Goal: Contribute content: Contribute content

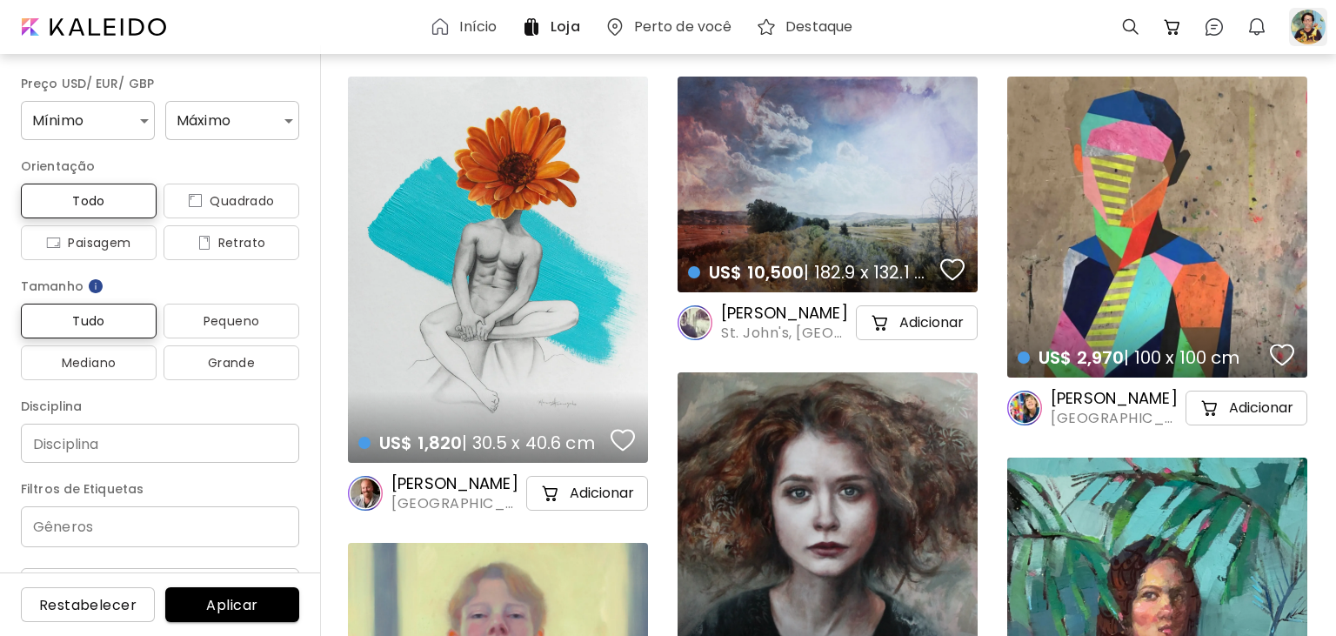
click at [1318, 18] on div at bounding box center [1308, 27] width 38 height 38
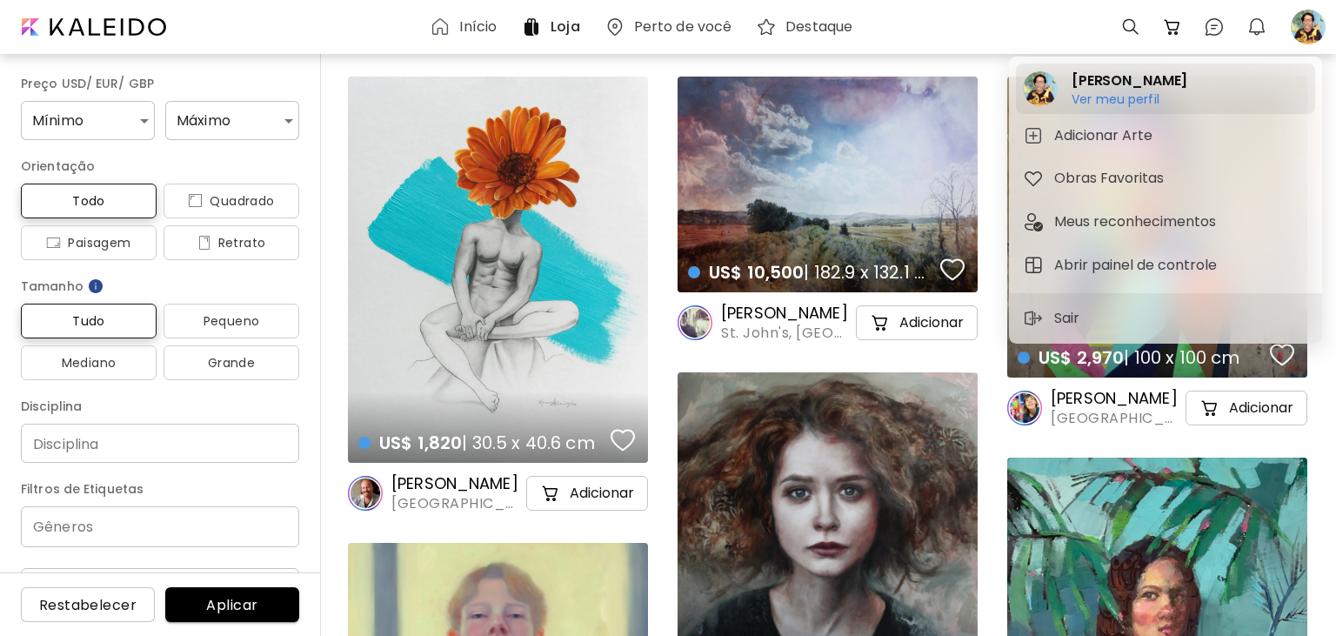
click at [1138, 100] on h6 "Ver meu perfil" at bounding box center [1129, 99] width 116 height 16
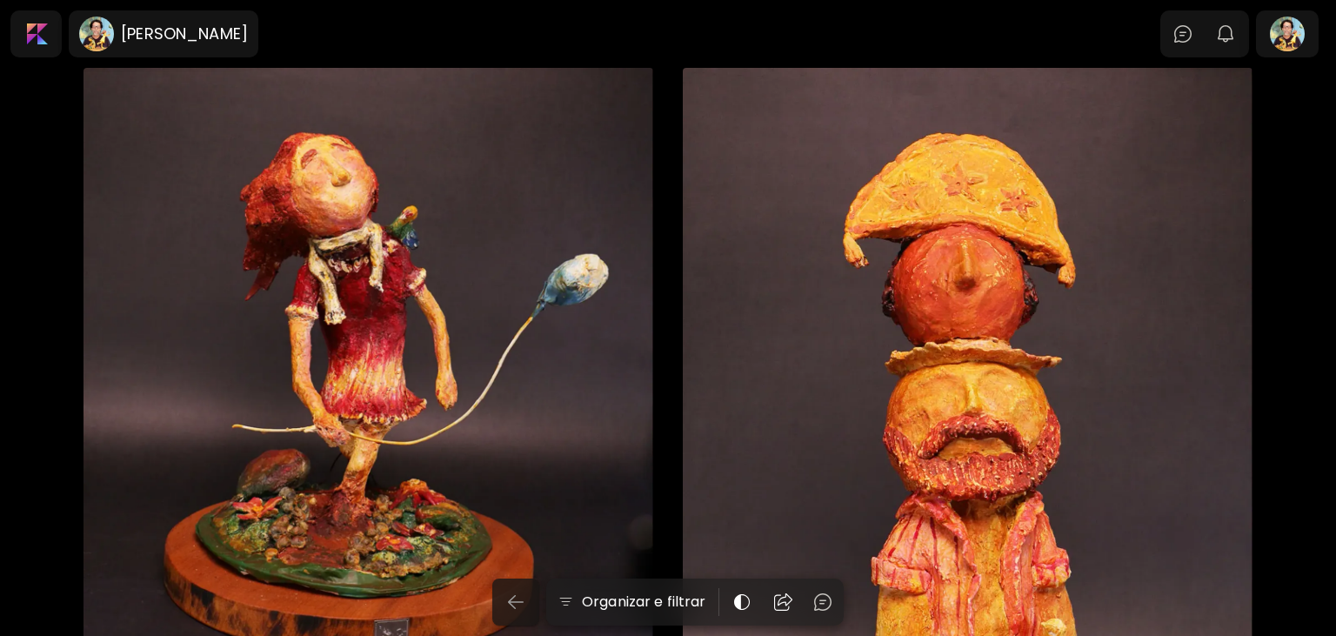
click at [526, 597] on img "button" at bounding box center [515, 601] width 21 height 21
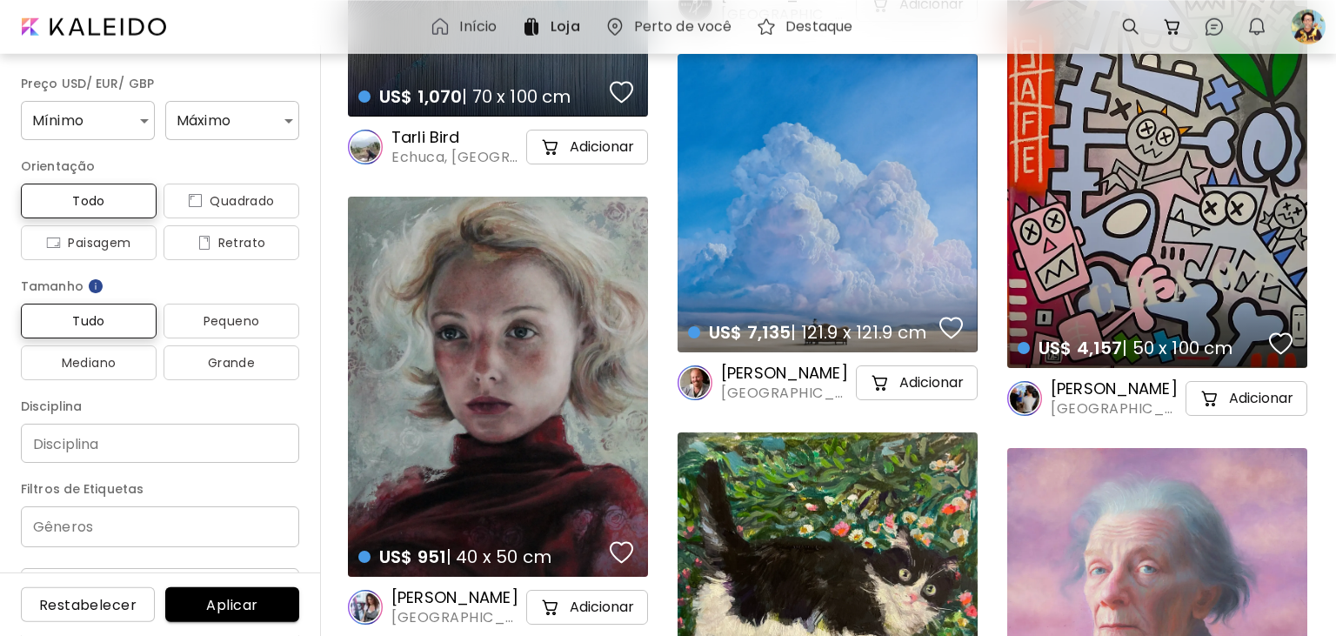
scroll to position [2570, 0]
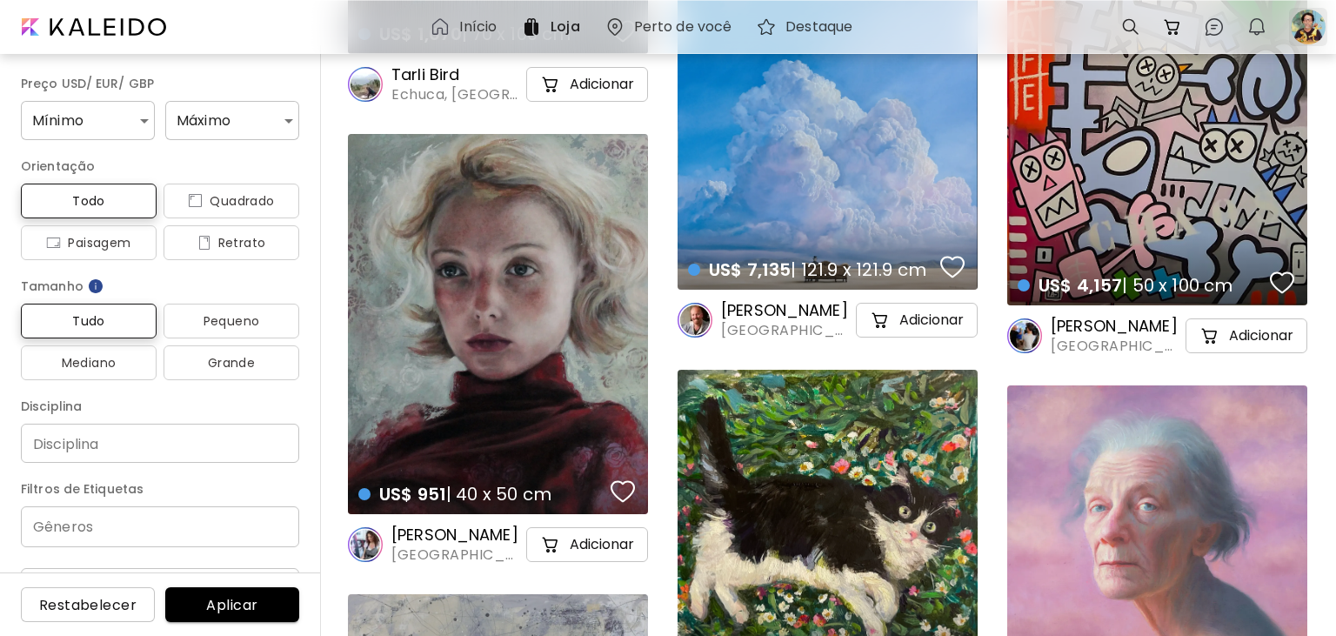
click at [1305, 24] on div at bounding box center [1308, 27] width 38 height 38
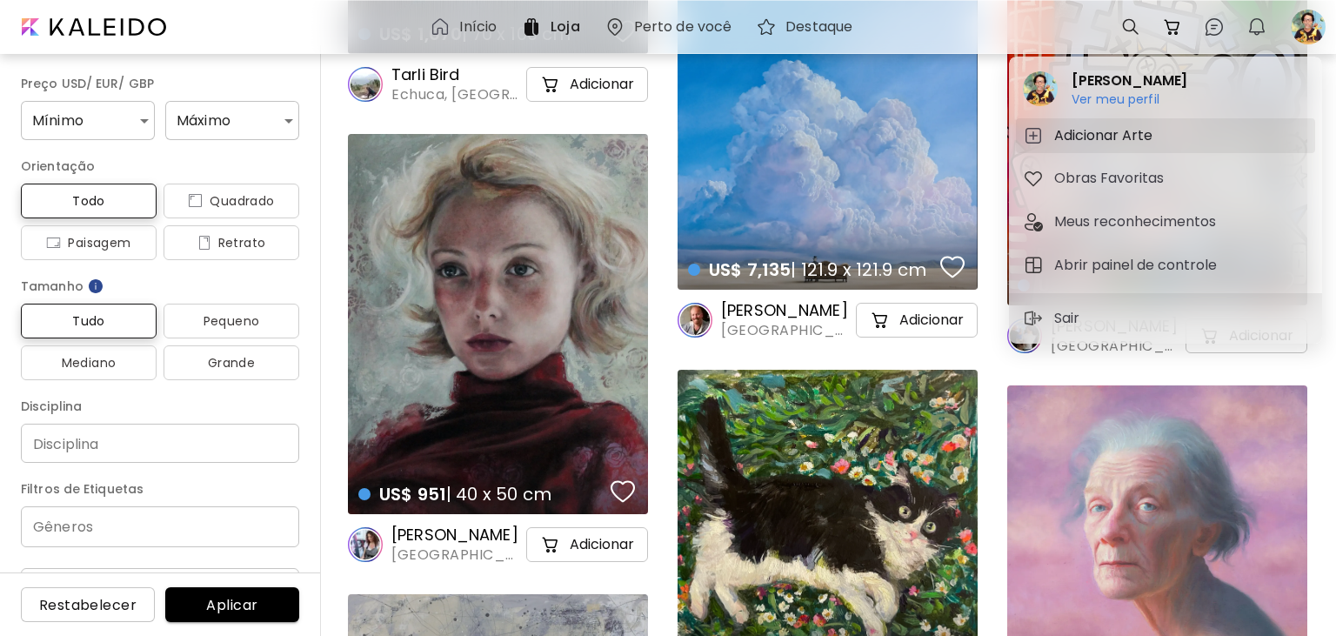
click at [1092, 141] on h5 "Adicionar Arte" at bounding box center [1105, 135] width 103 height 21
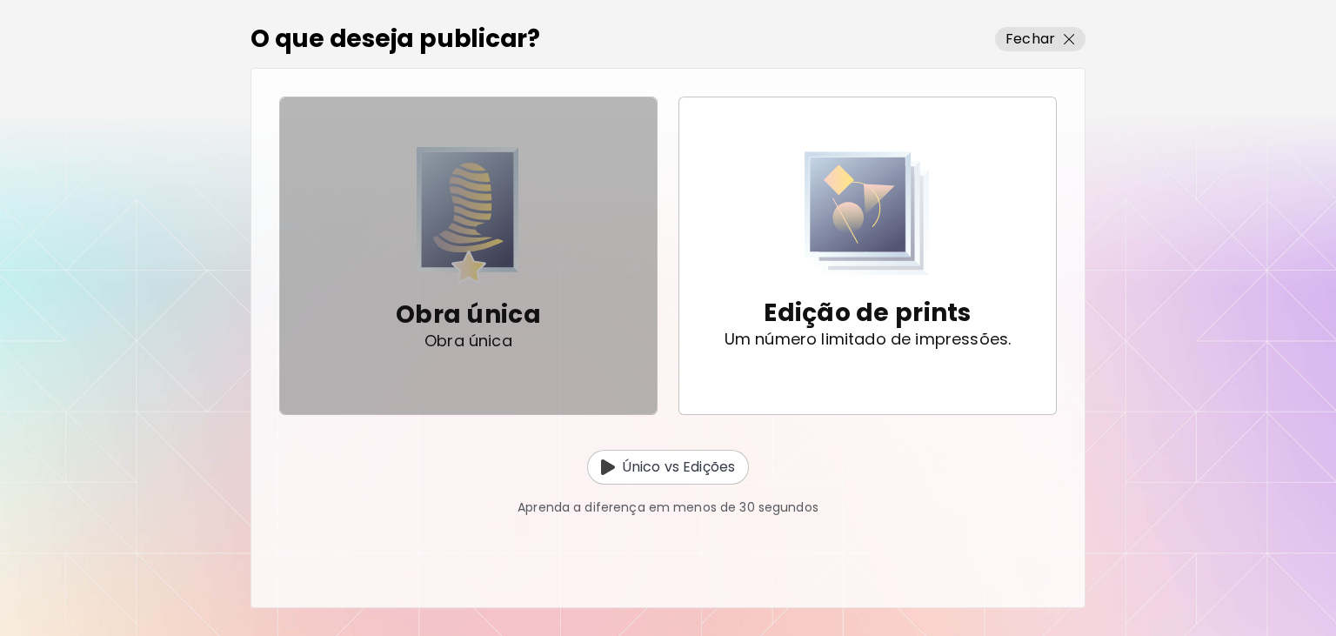
click at [487, 210] on img "button" at bounding box center [468, 215] width 103 height 137
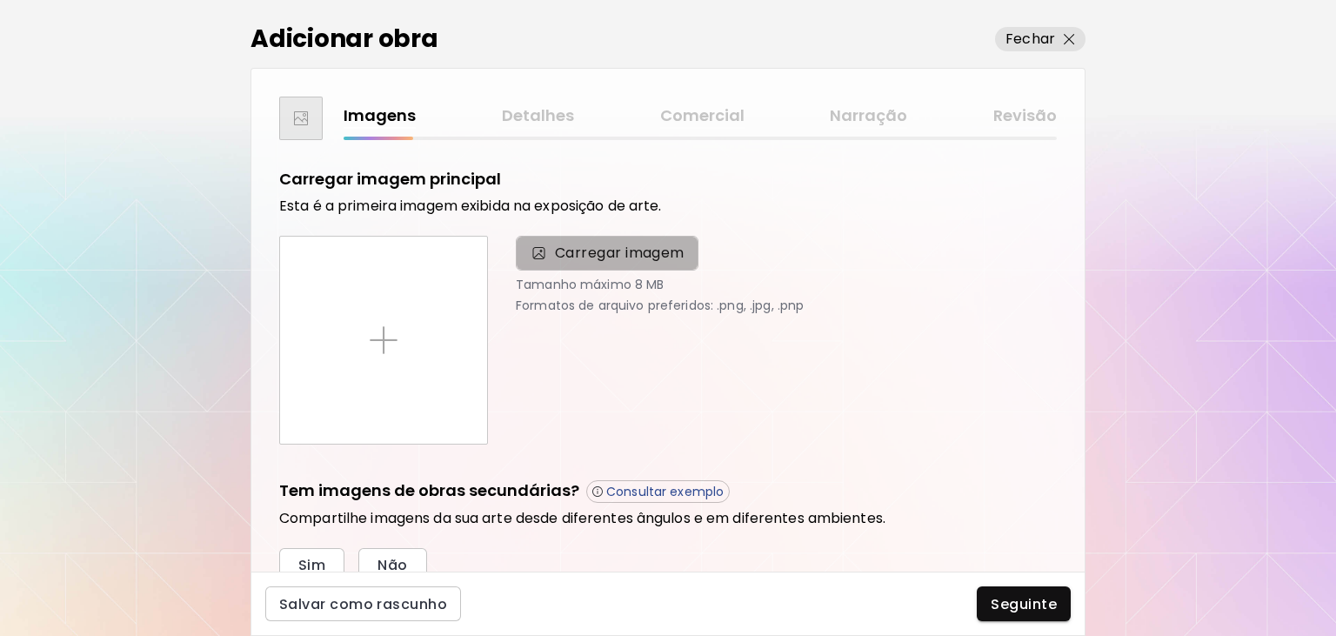
click at [652, 254] on span "Carregar imagem" at bounding box center [620, 253] width 130 height 21
click at [0, 0] on input "Carregar imagem" at bounding box center [0, 0] width 0 height 0
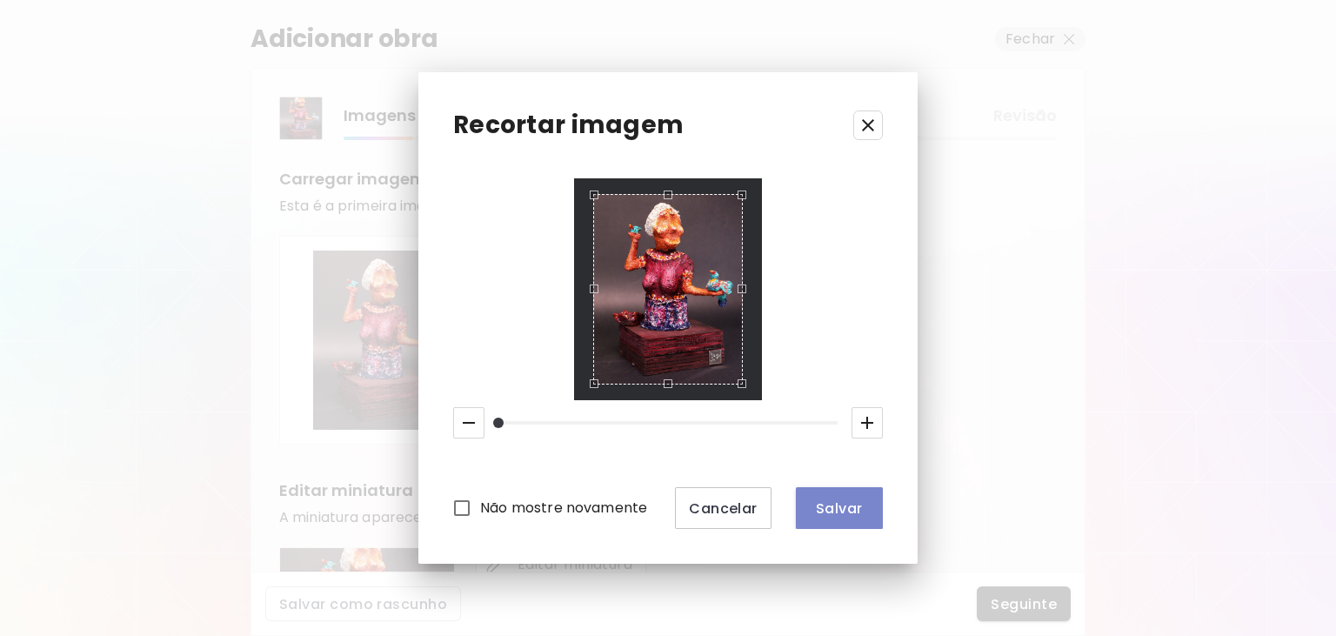
click at [863, 517] on button "Salvar" at bounding box center [839, 508] width 87 height 42
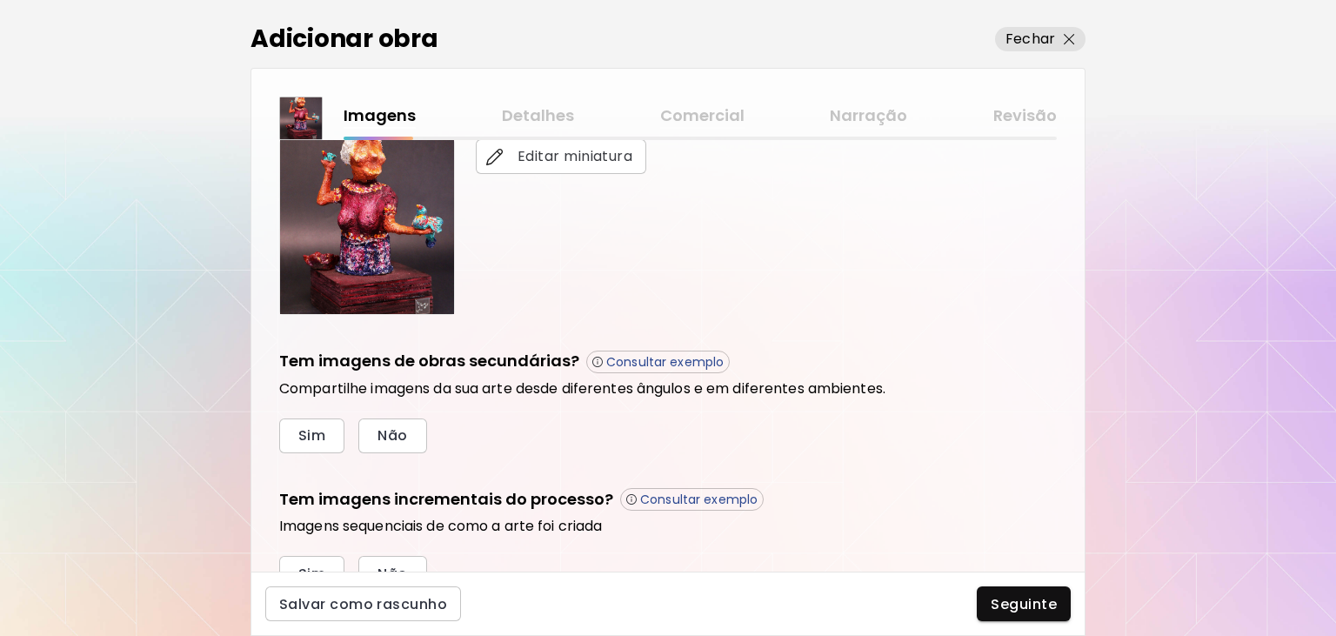
scroll to position [487, 0]
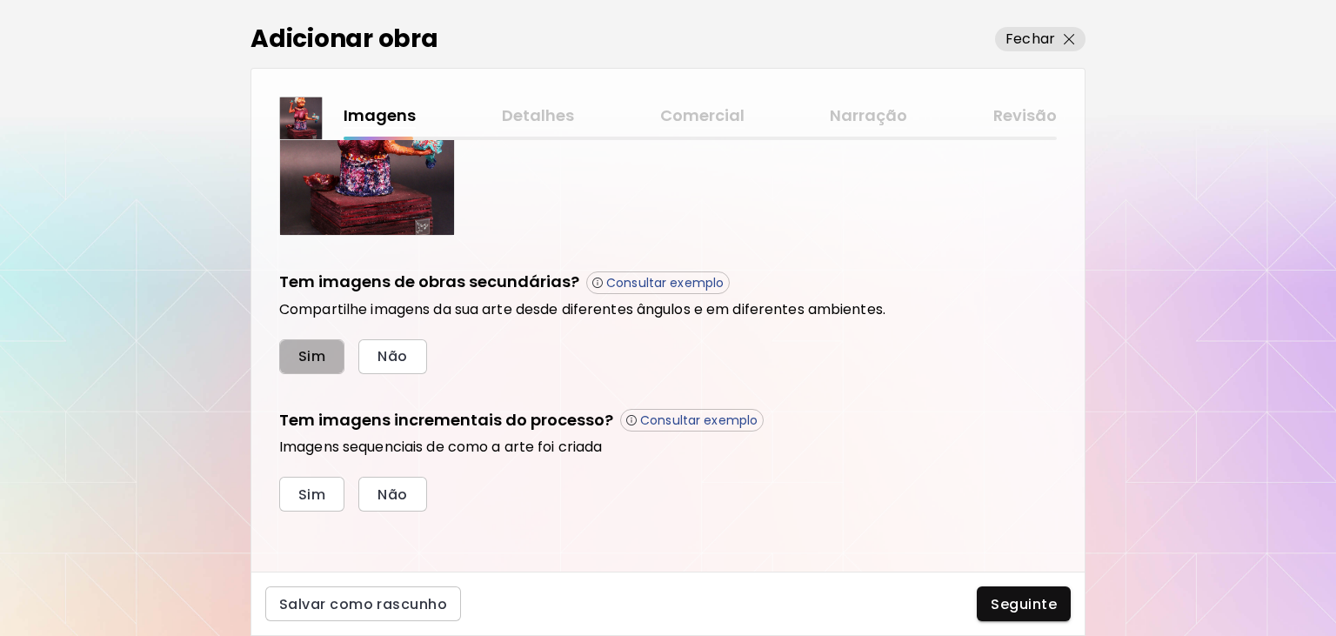
click at [301, 357] on span "Sim" at bounding box center [311, 356] width 27 height 18
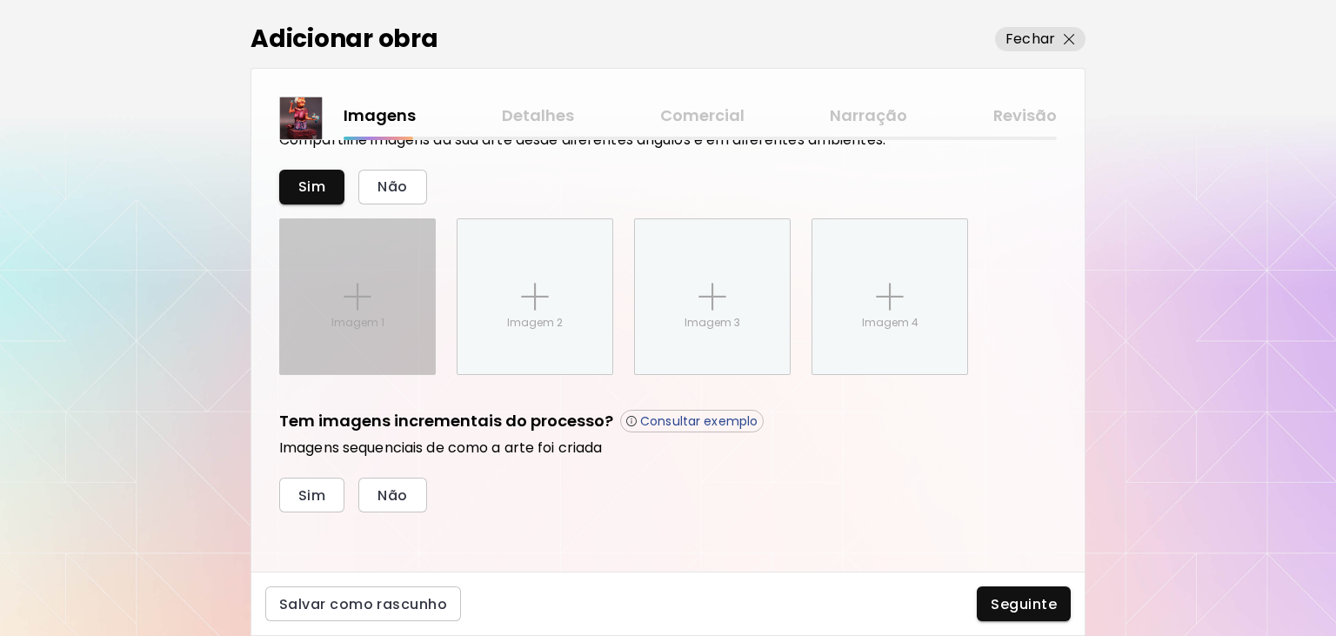
scroll to position [657, 0]
click at [358, 310] on div "Imagem 1" at bounding box center [357, 295] width 155 height 155
click at [0, 0] on input "Imagem 1" at bounding box center [0, 0] width 0 height 0
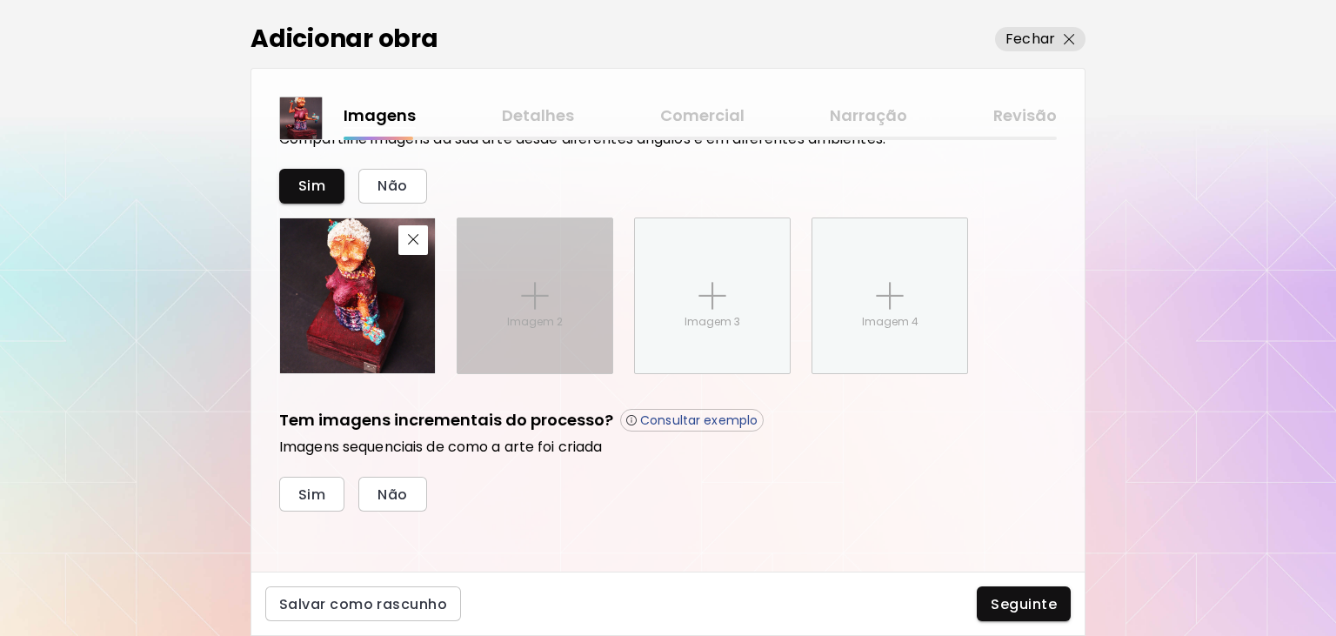
click at [537, 307] on img at bounding box center [535, 296] width 28 height 28
click at [0, 0] on input "Imagem 2" at bounding box center [0, 0] width 0 height 0
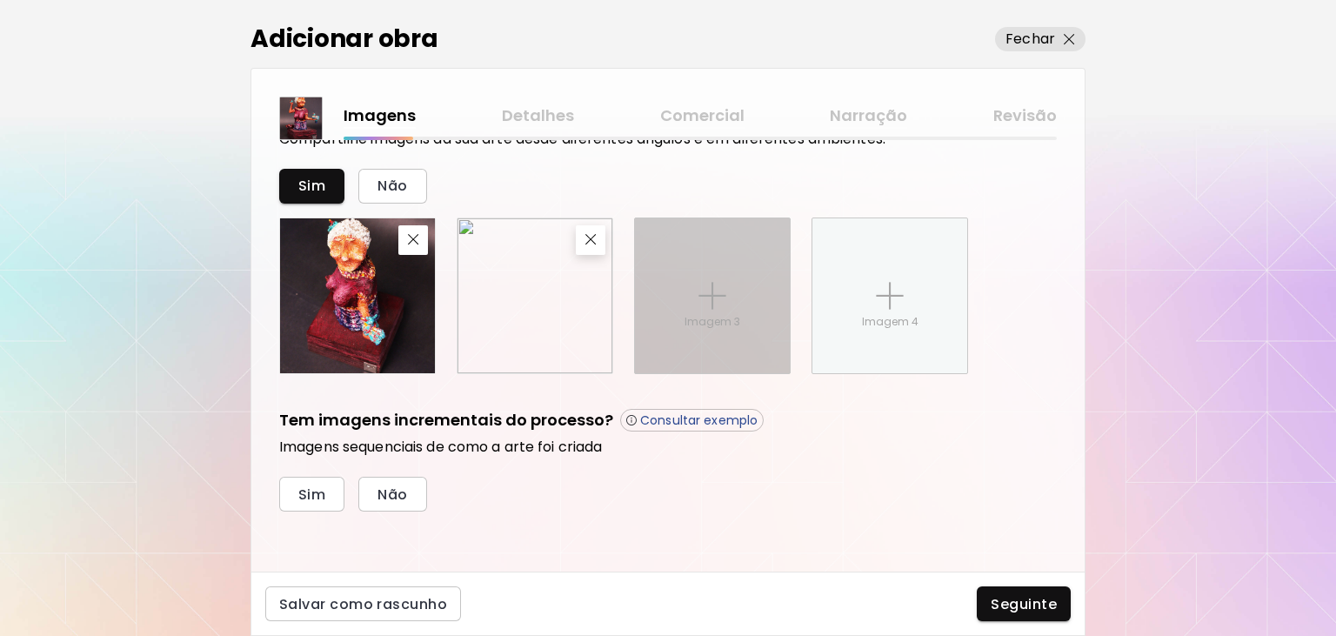
click at [703, 301] on img at bounding box center [712, 296] width 28 height 28
click at [0, 0] on input "Imagem 3" at bounding box center [0, 0] width 0 height 0
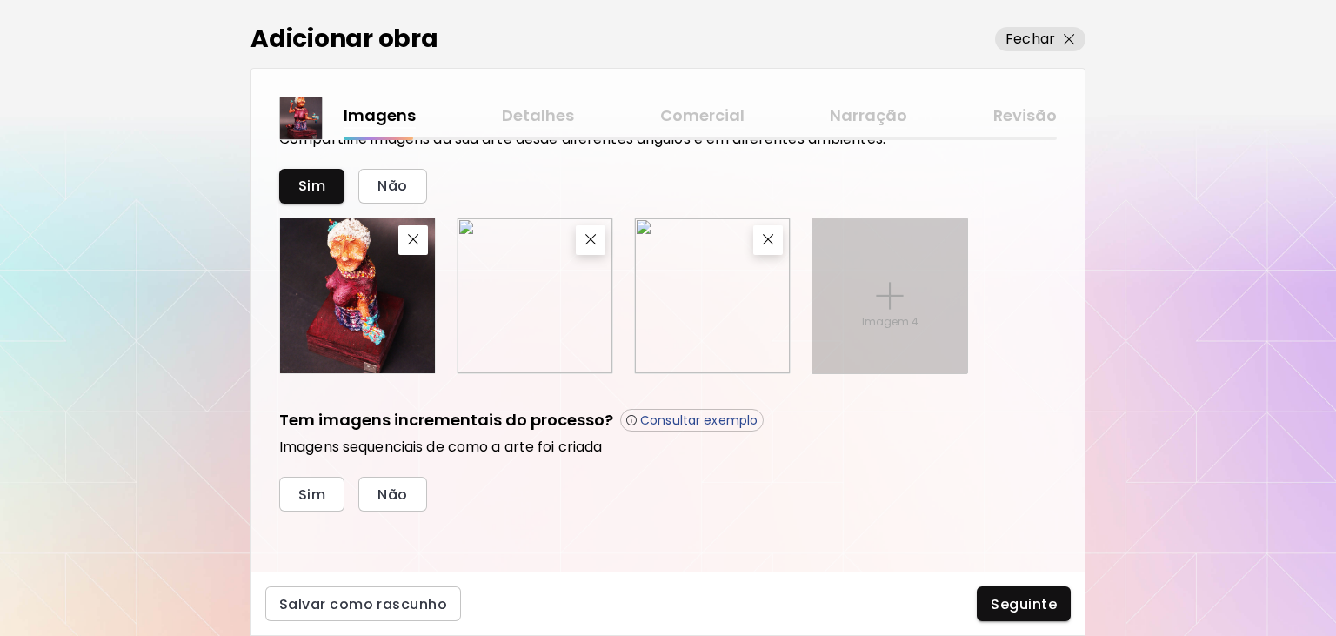
click at [872, 335] on div "Imagem 4" at bounding box center [889, 295] width 155 height 155
click at [0, 0] on input "Imagem 4" at bounding box center [0, 0] width 0 height 0
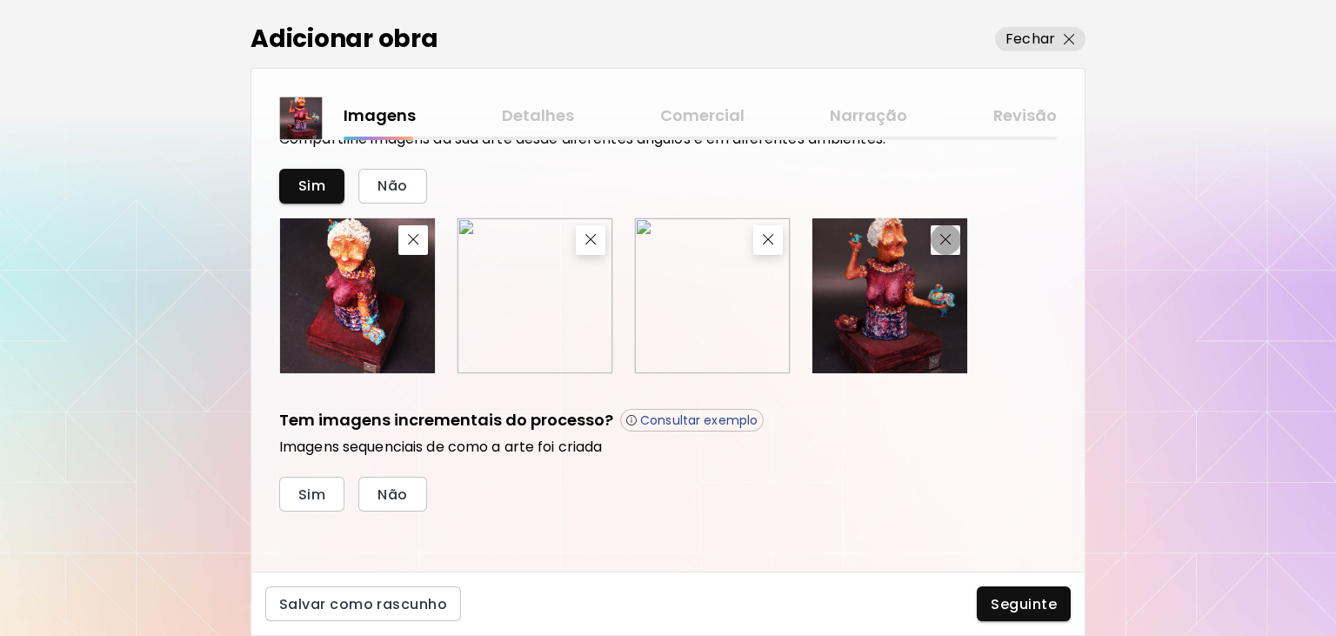
click at [946, 244] on button "button" at bounding box center [945, 240] width 30 height 30
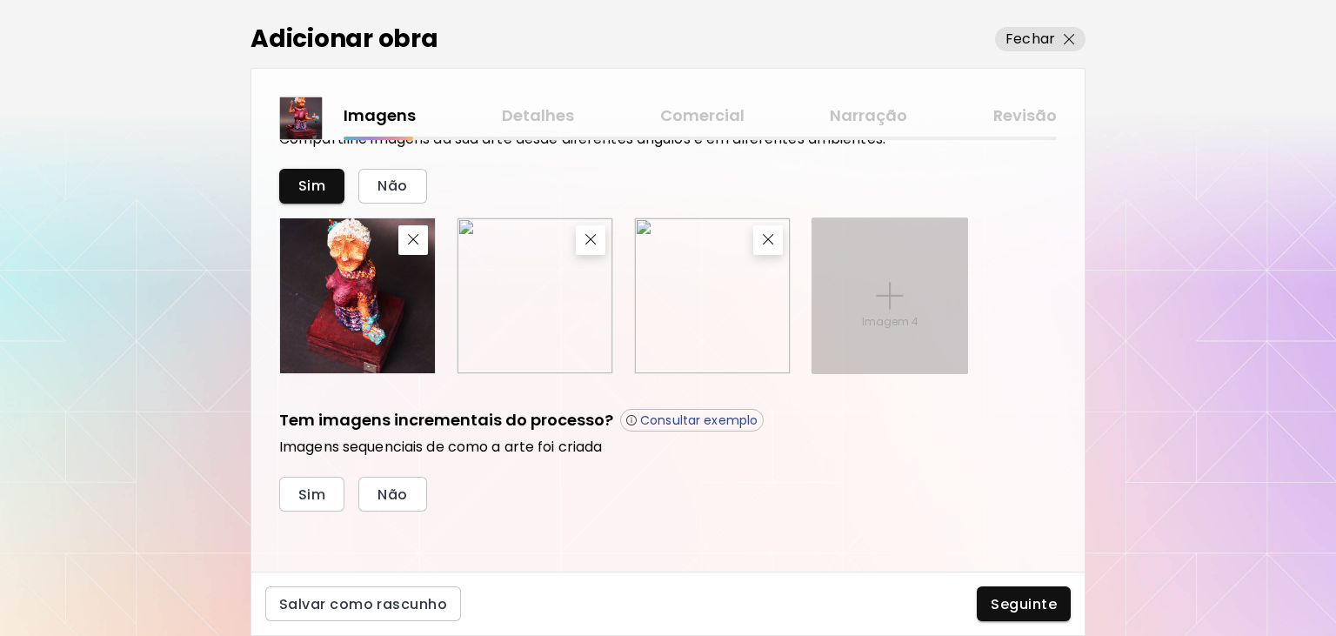
click at [930, 270] on div "Imagem 4" at bounding box center [889, 295] width 155 height 155
click at [0, 0] on input "Imagem 4" at bounding box center [0, 0] width 0 height 0
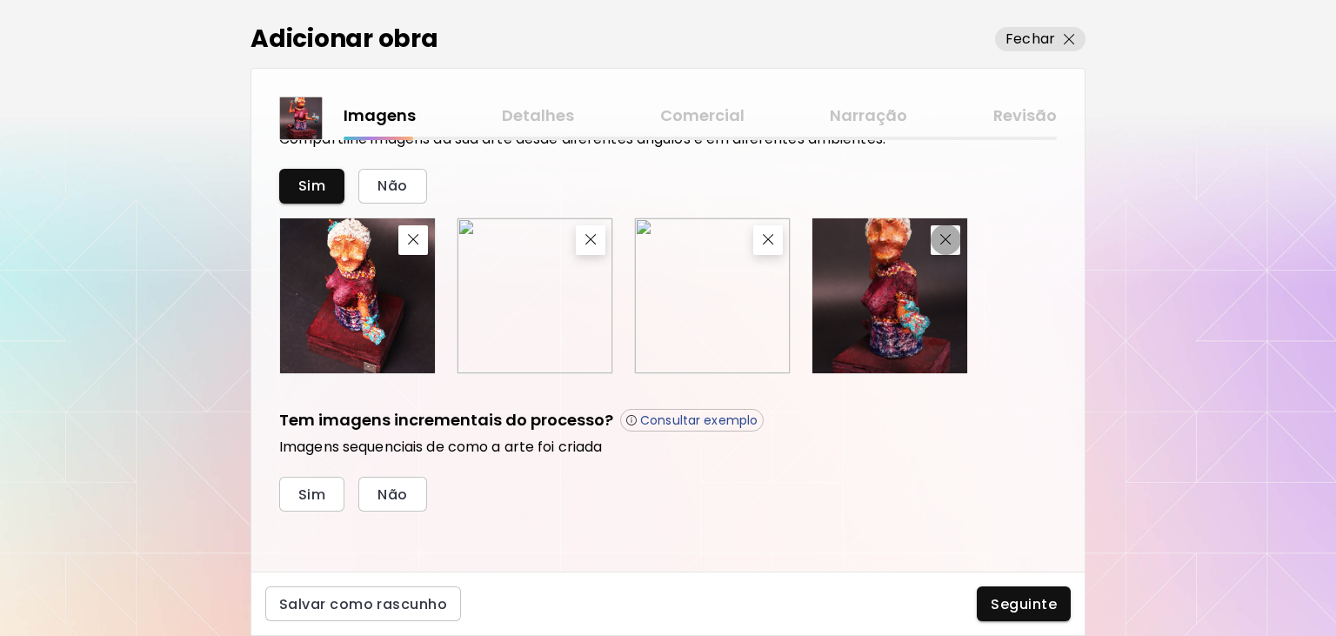
click at [948, 240] on img "button" at bounding box center [945, 239] width 11 height 11
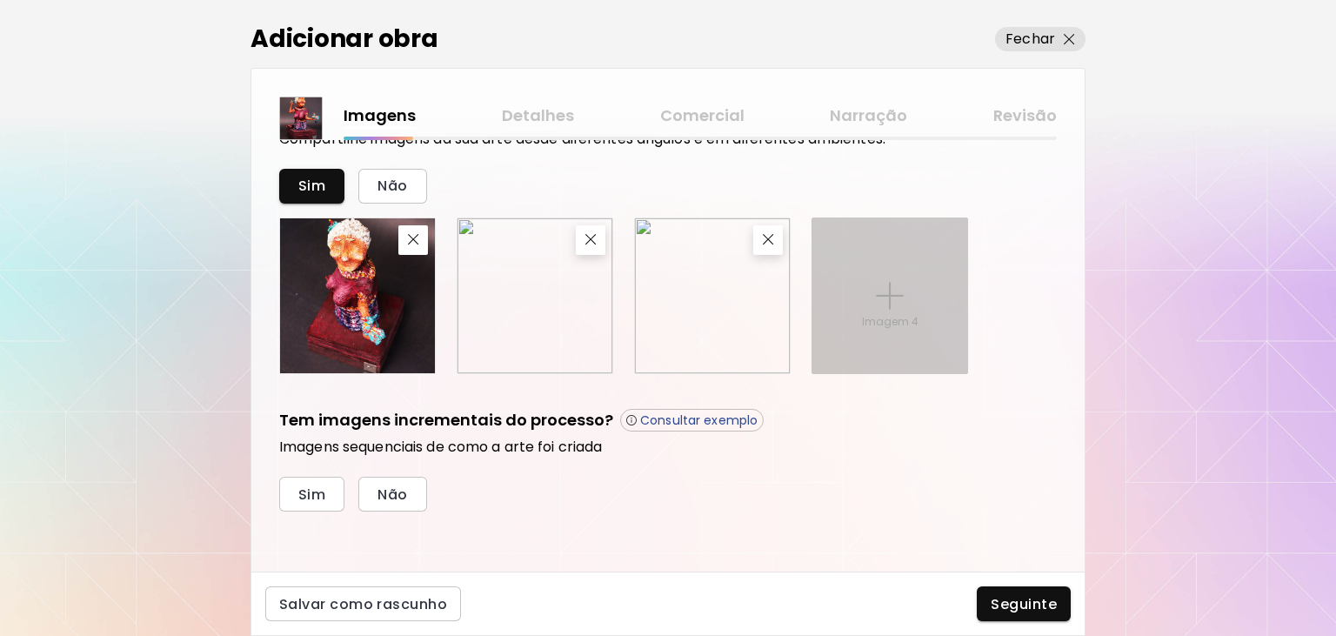
click at [908, 270] on div "Imagem 4" at bounding box center [889, 295] width 155 height 155
click at [0, 0] on input "Imagem 4" at bounding box center [0, 0] width 0 height 0
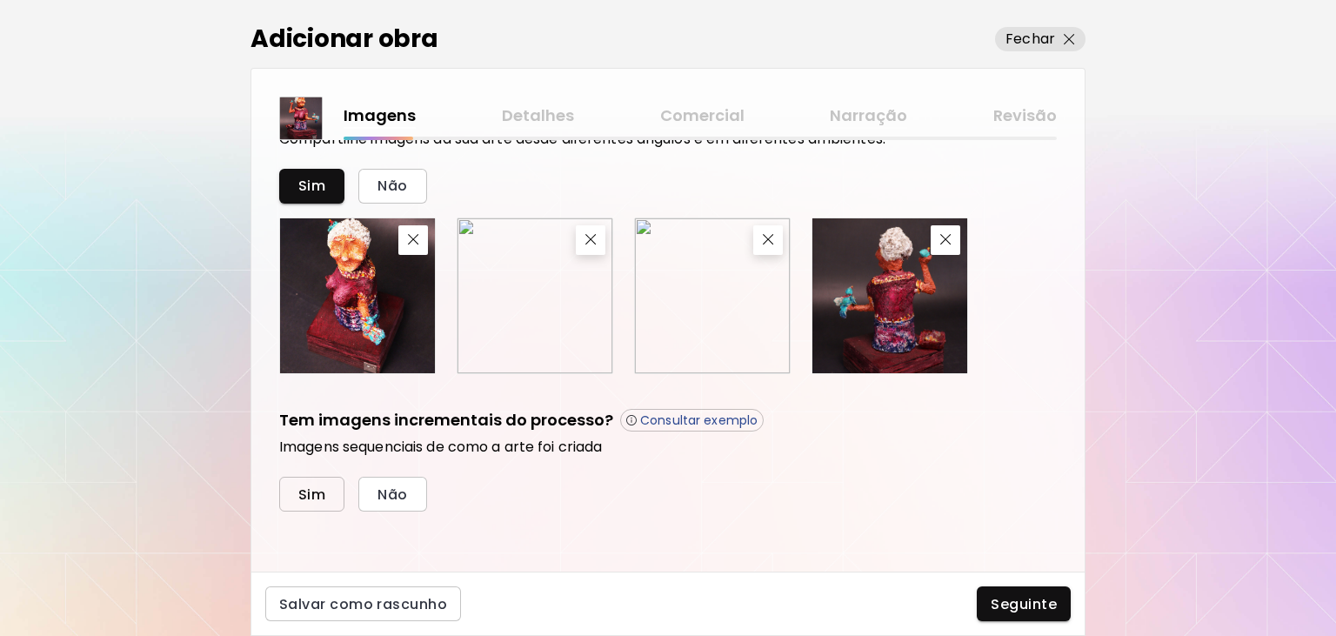
click at [323, 489] on span "Sim" at bounding box center [311, 494] width 27 height 18
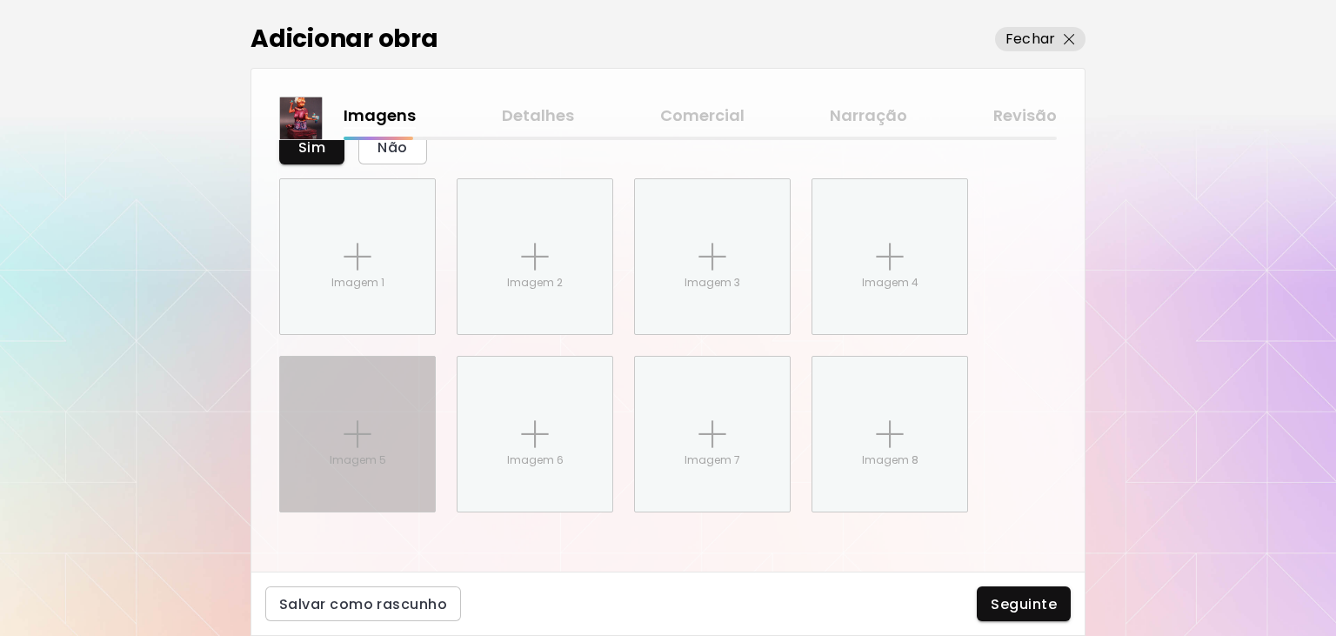
scroll to position [1005, 0]
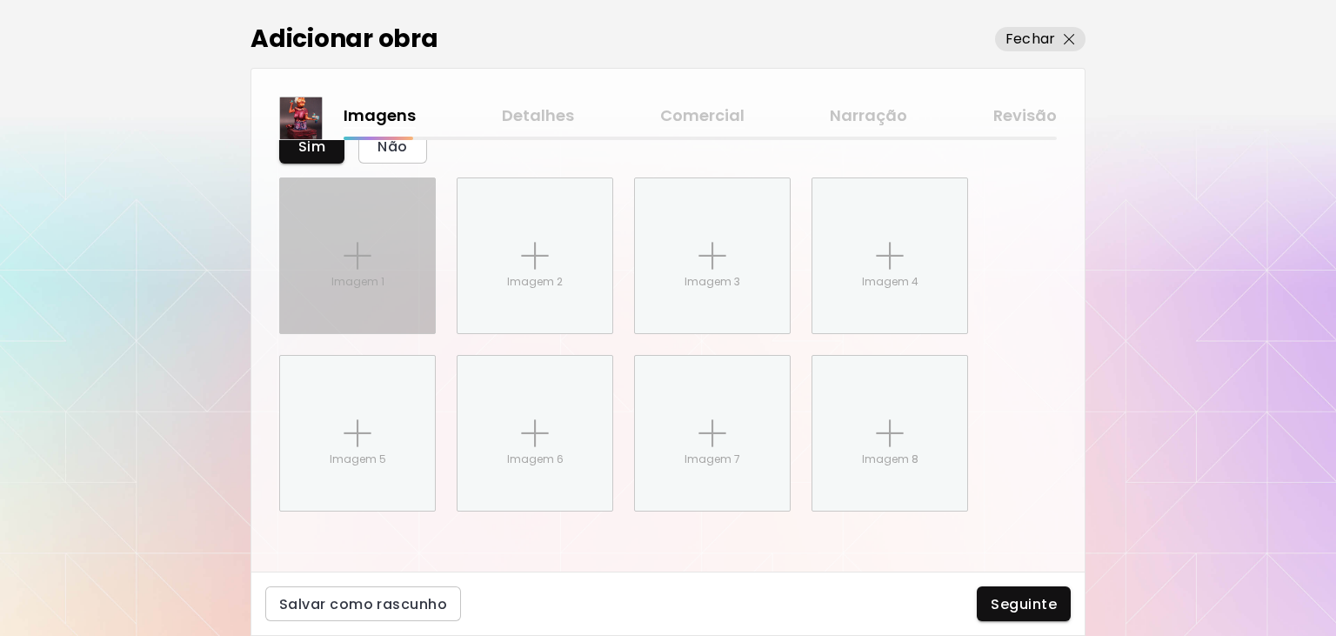
click at [340, 302] on div "Imagem 1" at bounding box center [357, 255] width 155 height 155
click at [0, 0] on input "Imagem 1" at bounding box center [0, 0] width 0 height 0
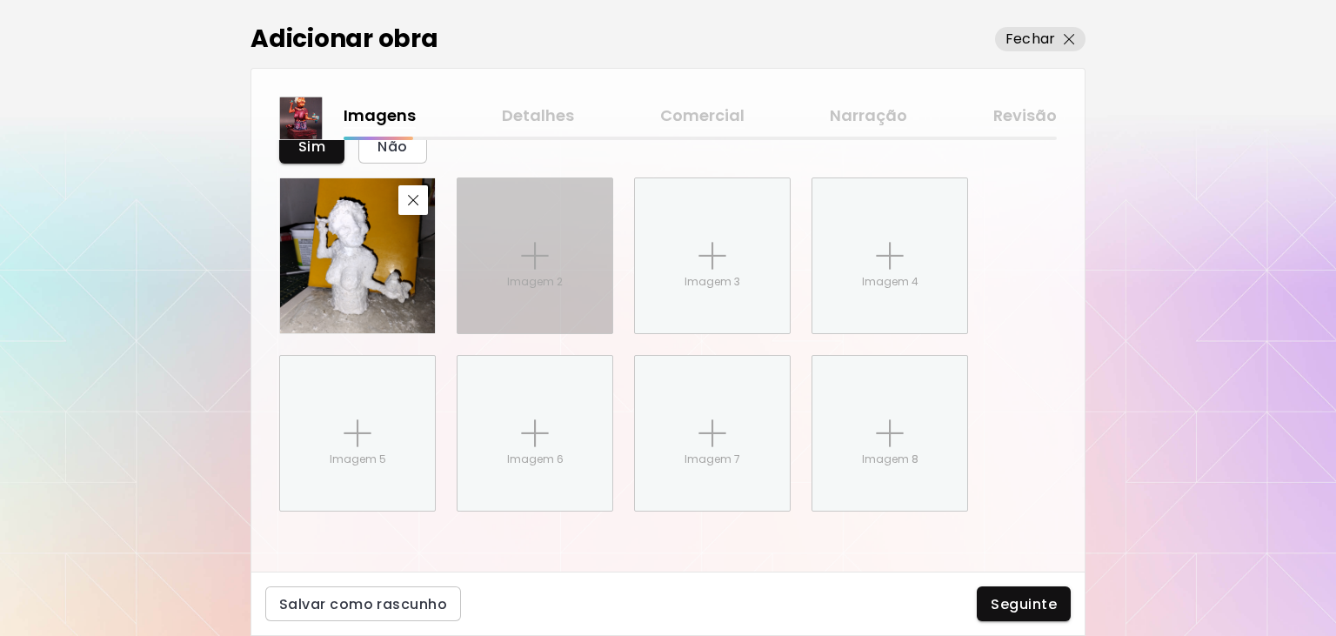
click at [482, 231] on div "Imagem 2" at bounding box center [534, 255] width 155 height 155
click at [0, 0] on input "Imagem 2" at bounding box center [0, 0] width 0 height 0
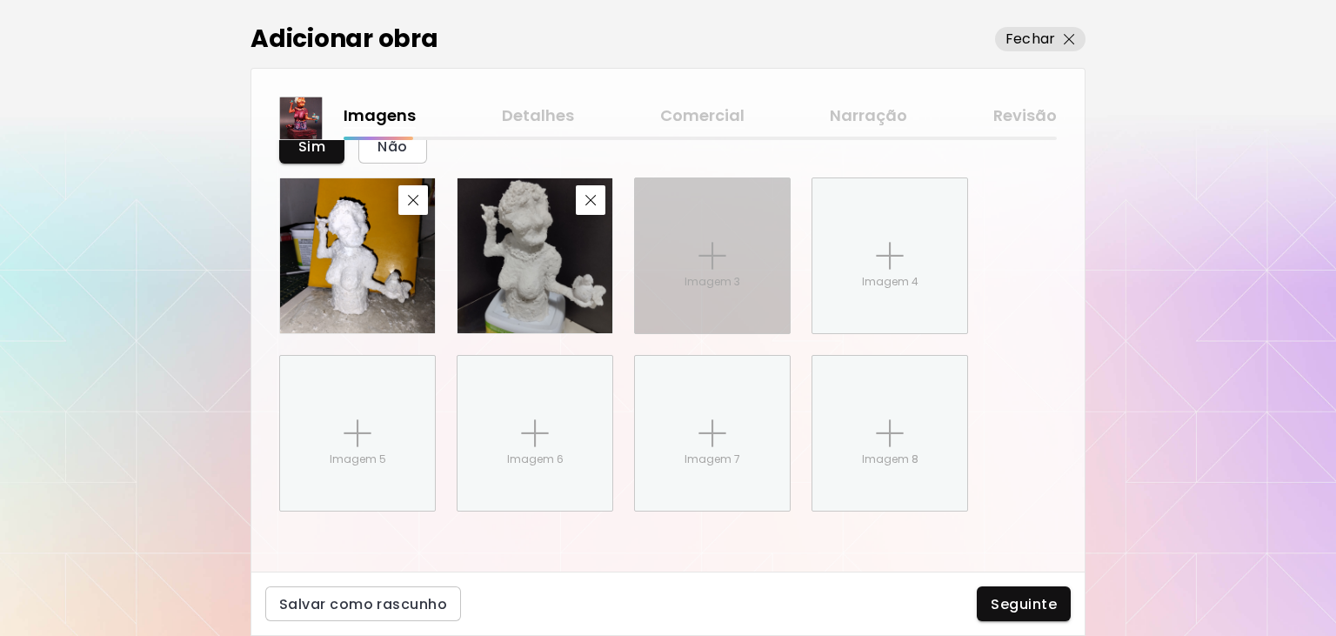
click at [671, 254] on div "Imagem 3" at bounding box center [712, 255] width 155 height 155
click at [0, 0] on input "Imagem 3" at bounding box center [0, 0] width 0 height 0
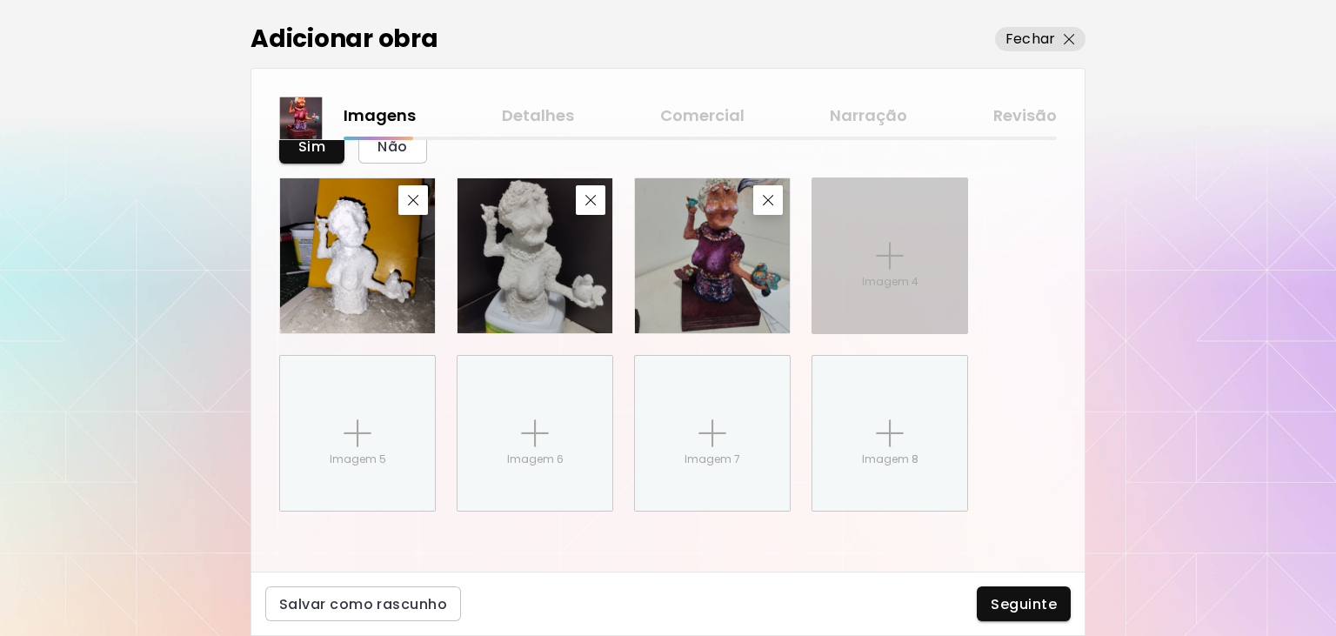
click at [913, 281] on p "Imagem 4" at bounding box center [890, 282] width 57 height 16
click at [0, 0] on input "Imagem 4" at bounding box center [0, 0] width 0 height 0
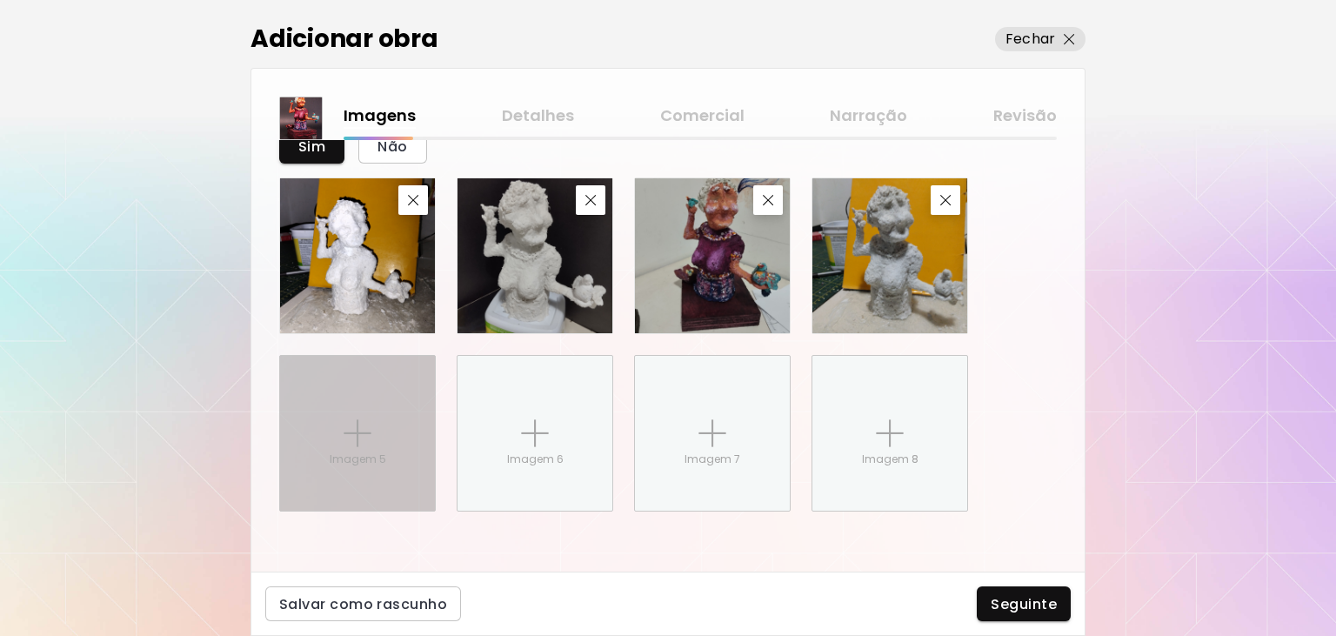
click at [357, 410] on div "Imagem 5" at bounding box center [357, 433] width 155 height 155
click at [0, 0] on input "Imagem 5" at bounding box center [0, 0] width 0 height 0
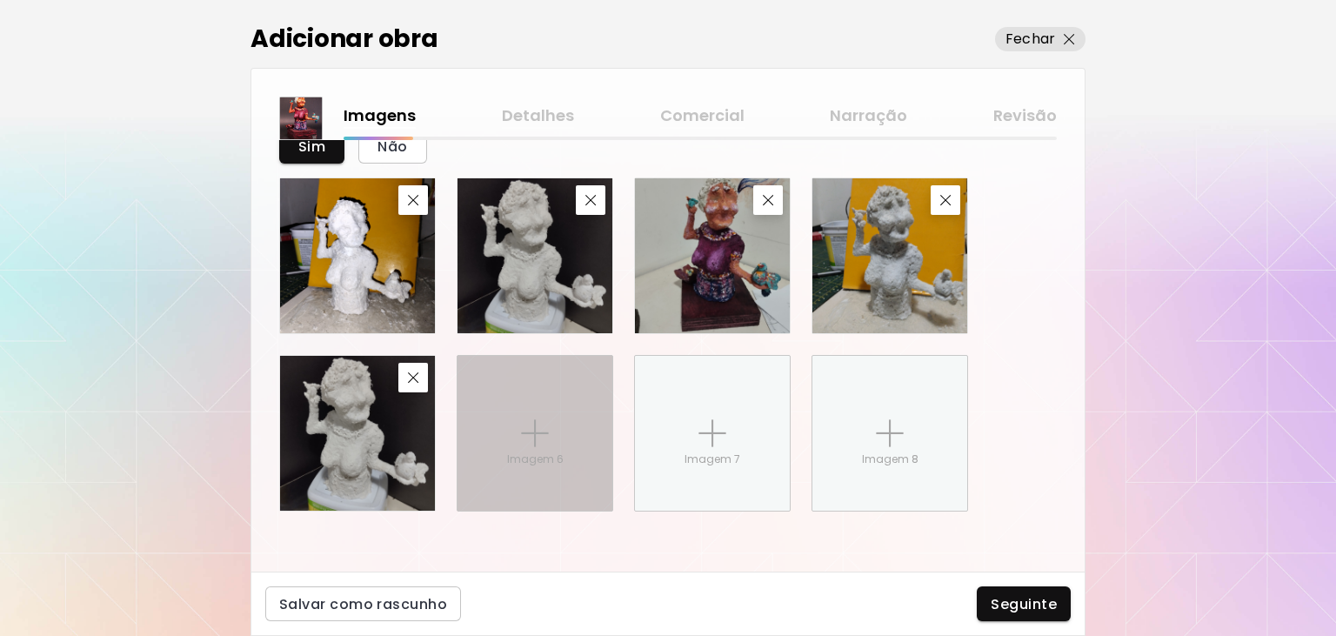
click at [545, 473] on div "Imagem 6" at bounding box center [534, 433] width 155 height 155
click at [543, 438] on img at bounding box center [535, 433] width 28 height 28
click at [0, 0] on input "Imagem 6" at bounding box center [0, 0] width 0 height 0
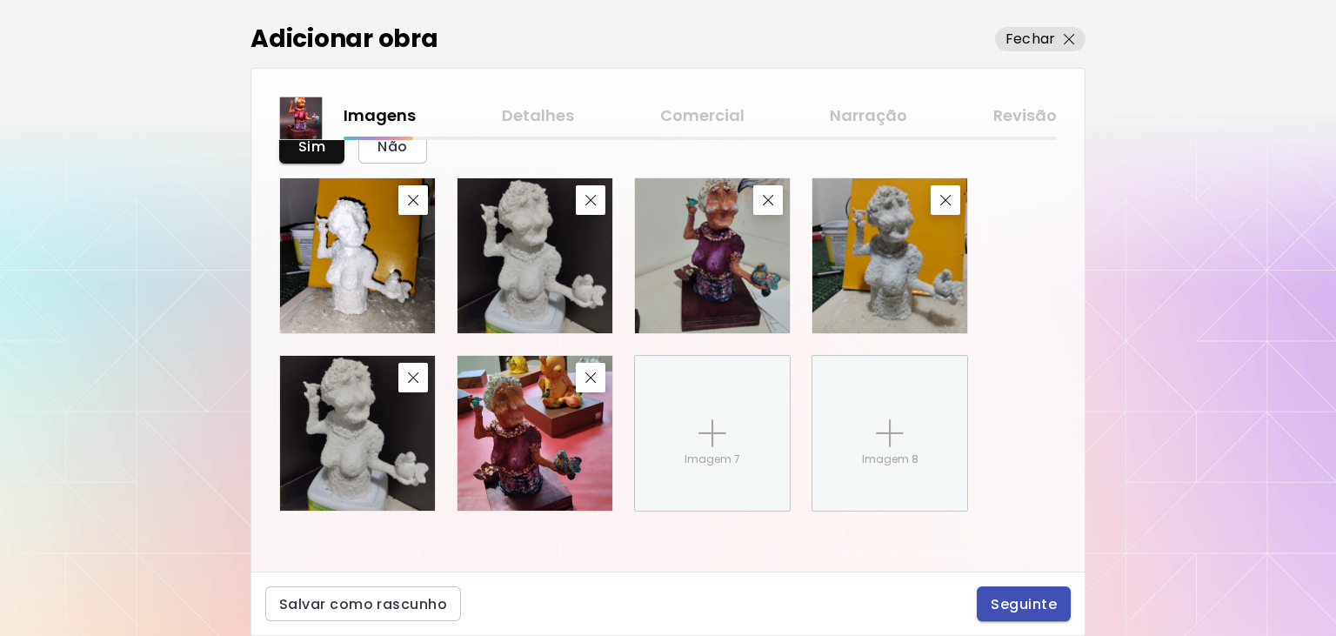
click at [1030, 607] on span "Seguinte" at bounding box center [1023, 604] width 66 height 18
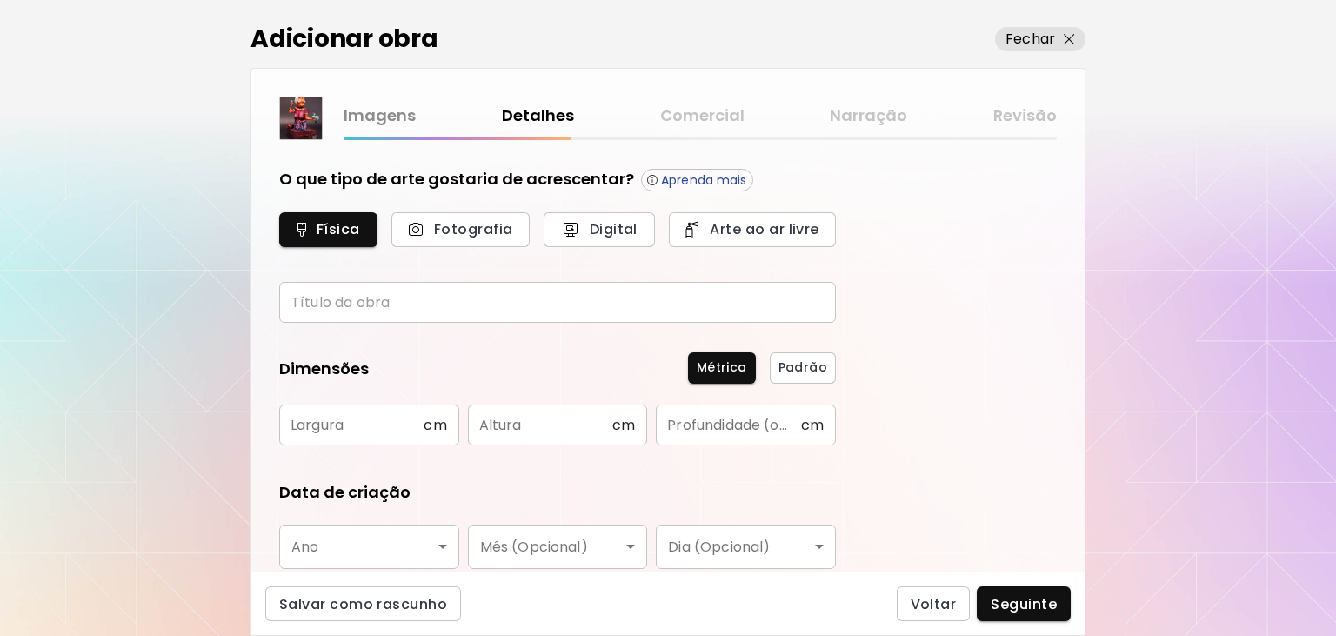
click at [387, 304] on input "text" at bounding box center [557, 302] width 556 height 41
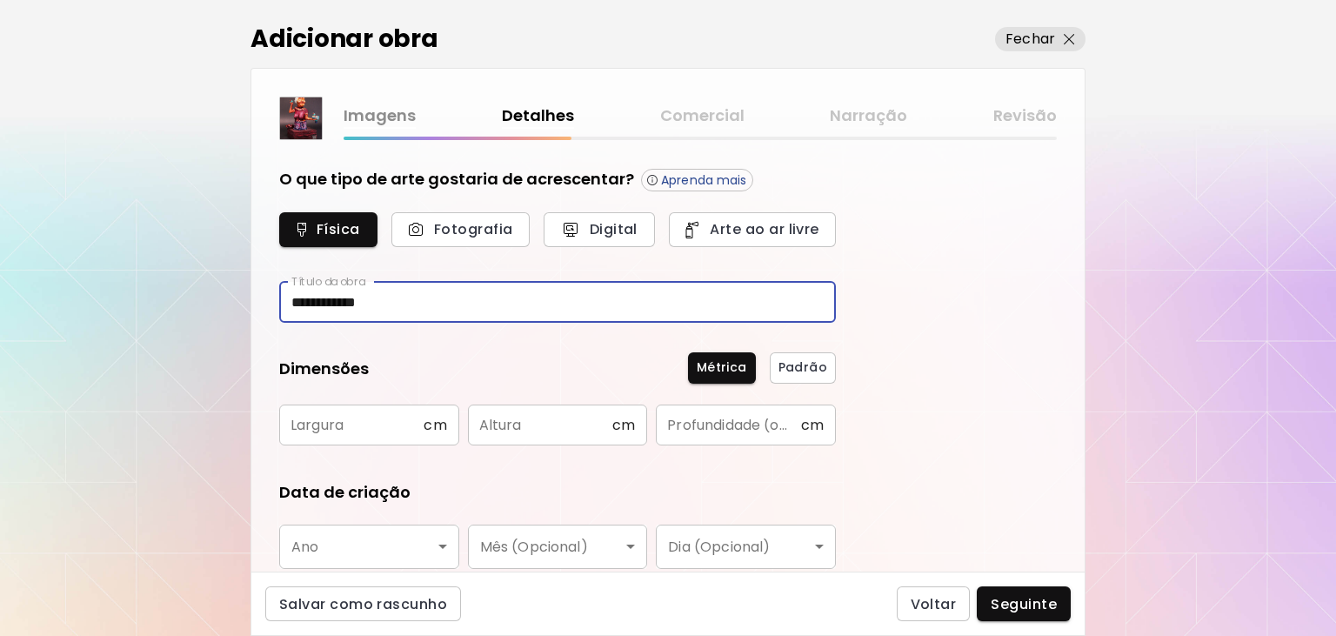
type input "**********"
click at [347, 427] on input "text" at bounding box center [351, 424] width 144 height 41
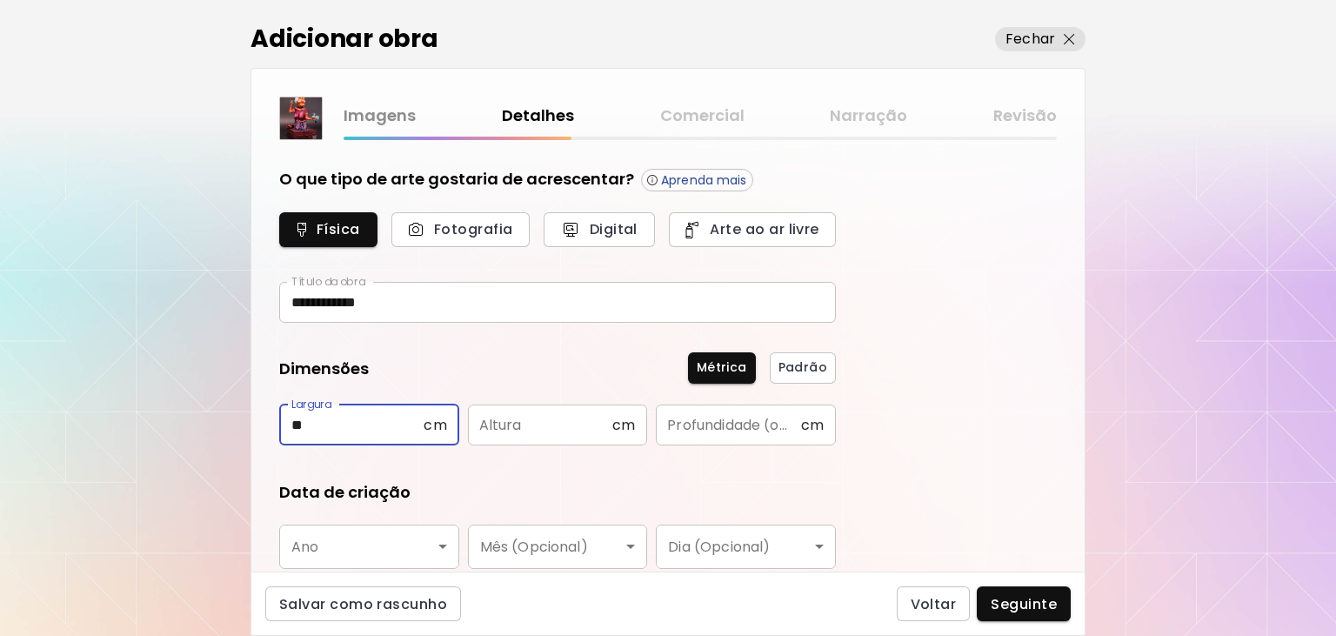
type input "**"
click at [512, 430] on input "text" at bounding box center [540, 424] width 144 height 41
type input "**"
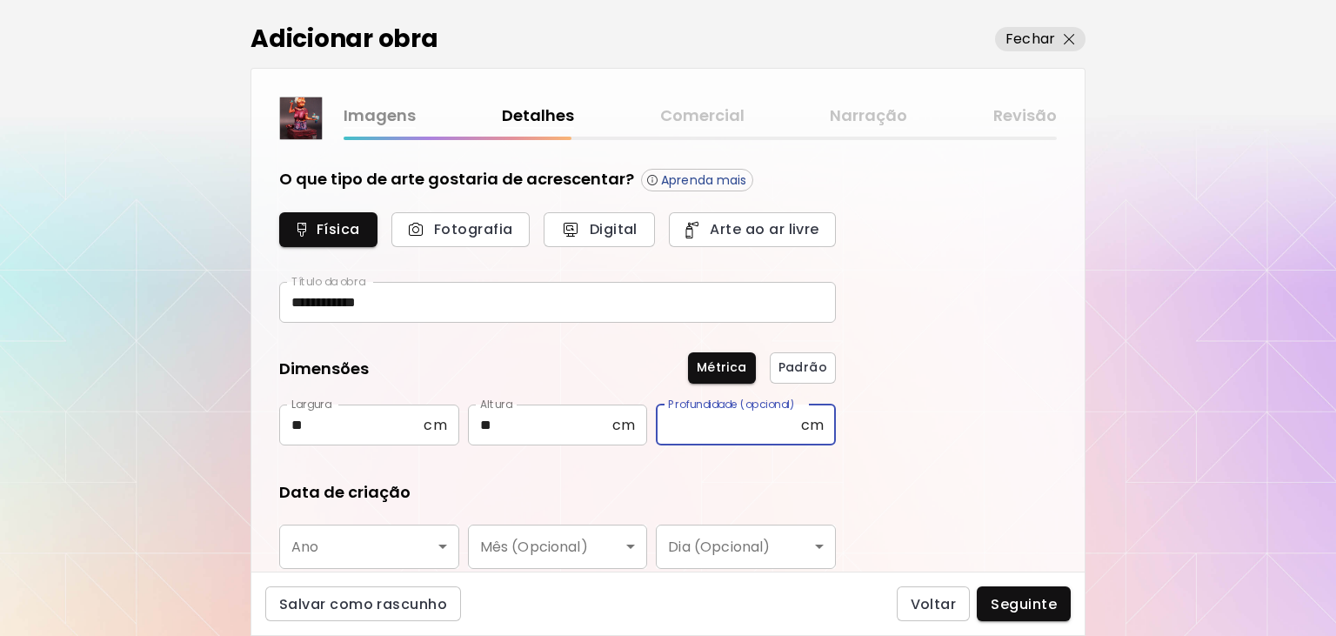
click at [748, 428] on input "text" at bounding box center [728, 424] width 144 height 41
type input "**"
click at [371, 531] on body "**********" at bounding box center [668, 318] width 1336 height 636
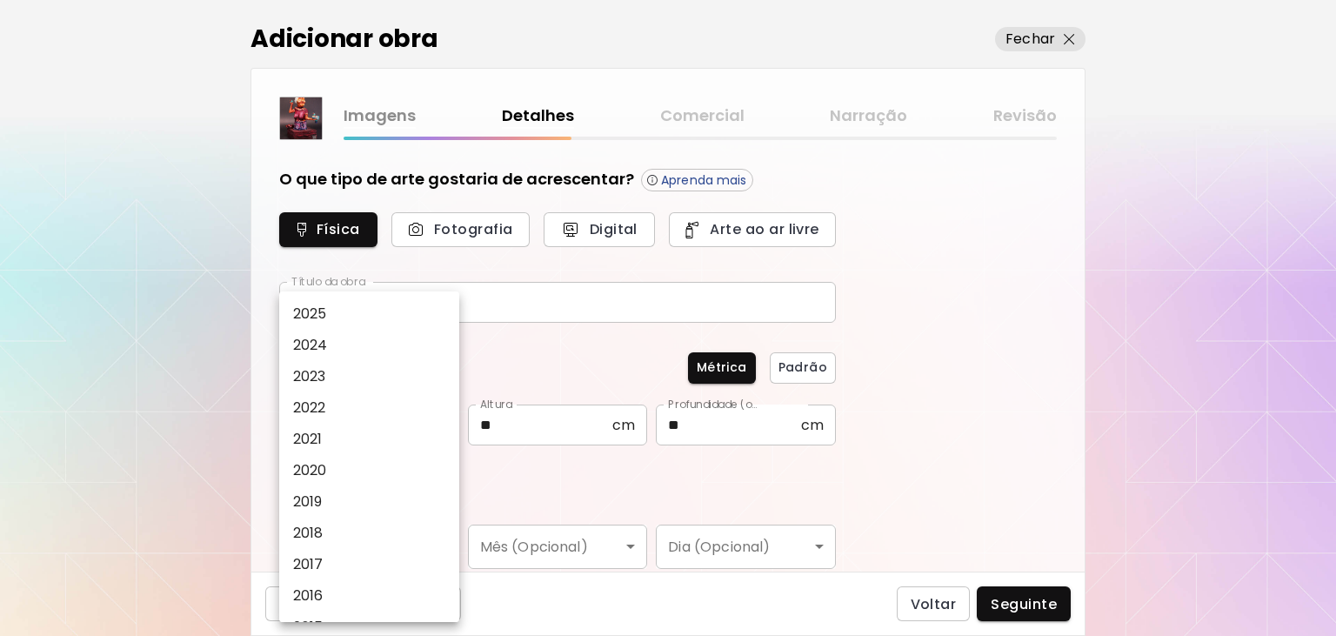
click at [322, 346] on p "2024" at bounding box center [310, 345] width 35 height 21
type input "****"
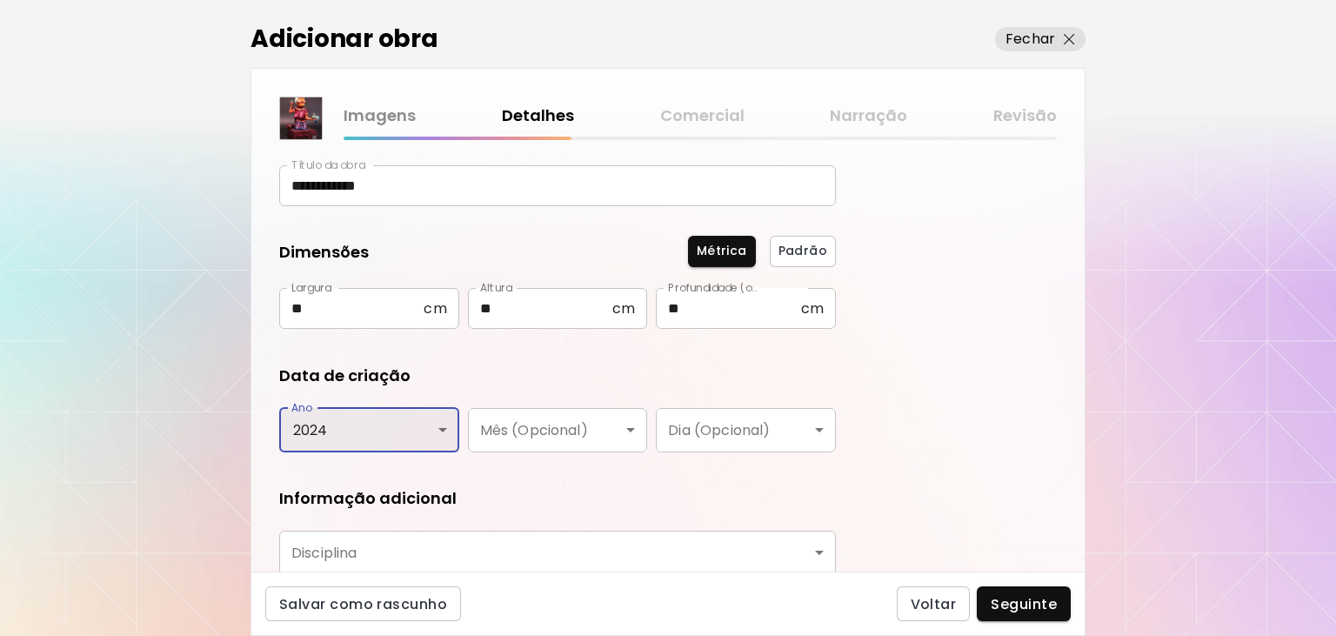
scroll to position [257, 0]
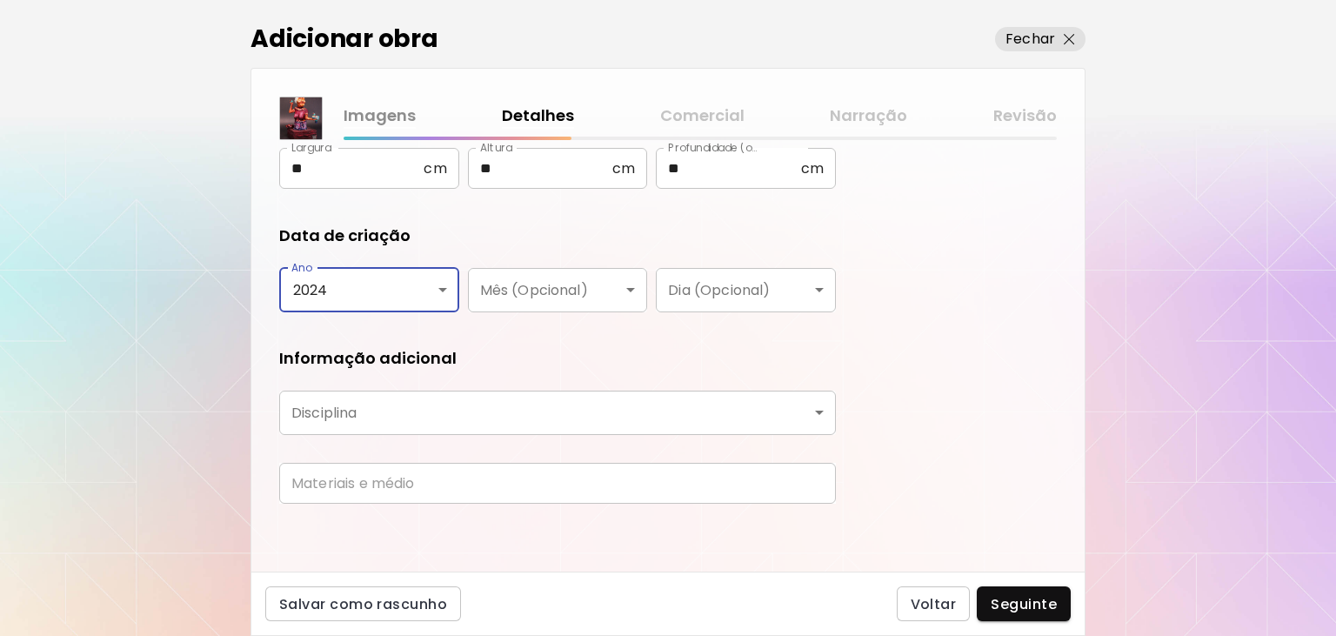
click at [517, 410] on body "**********" at bounding box center [668, 318] width 1336 height 636
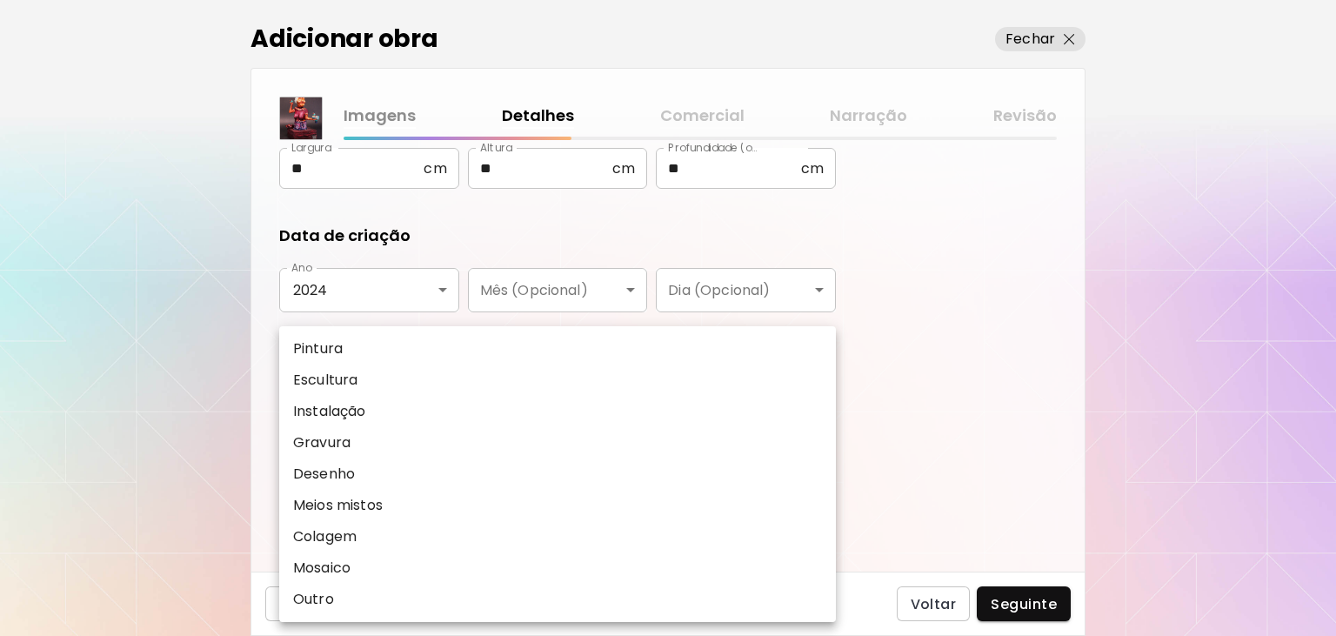
click at [350, 389] on p "Escultura" at bounding box center [325, 380] width 64 height 21
type input "*********"
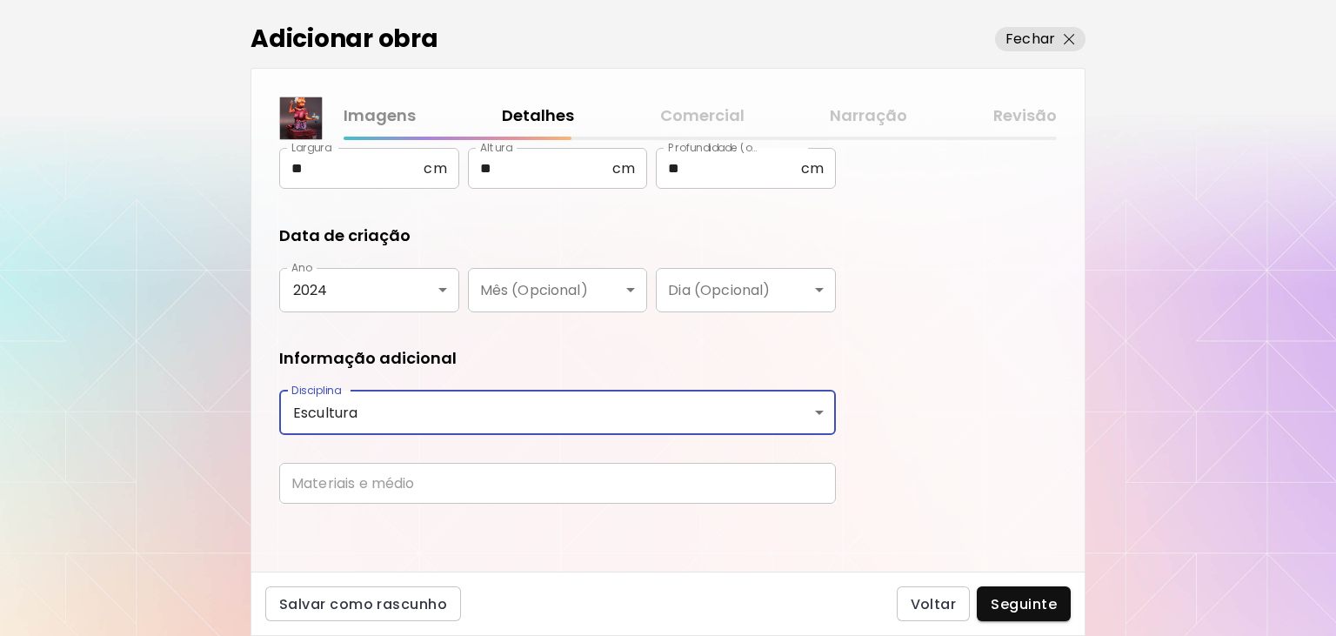
click at [346, 480] on input "text" at bounding box center [557, 483] width 556 height 41
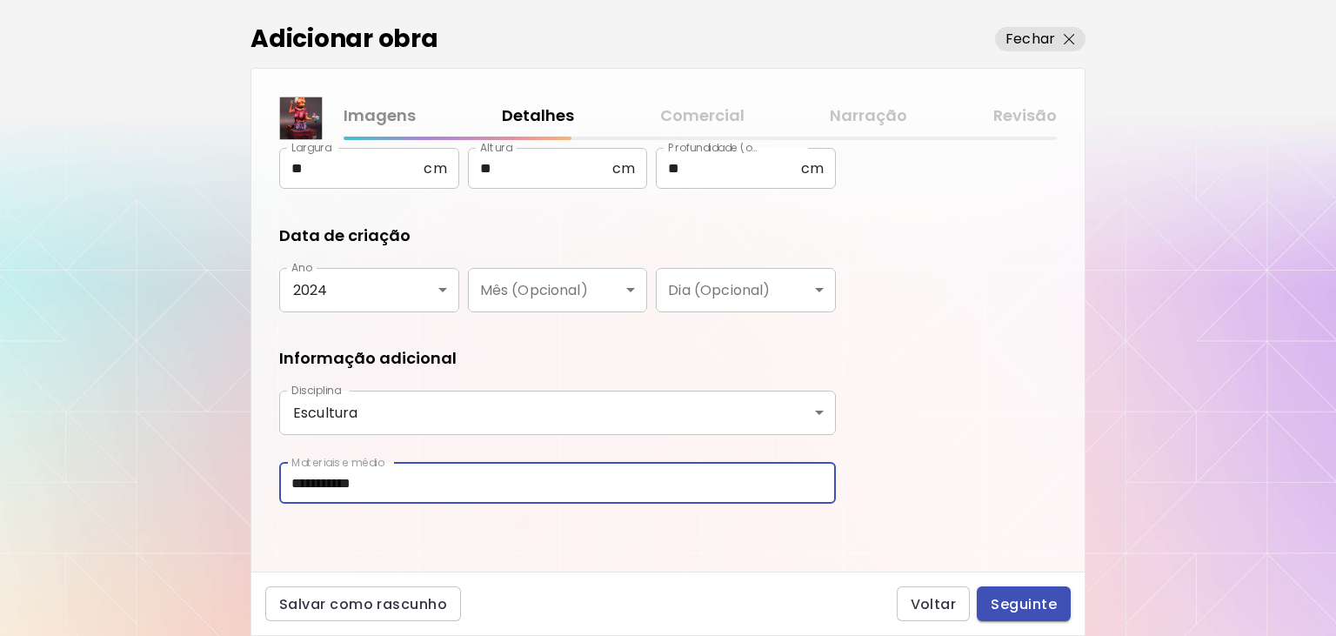
type input "**********"
click at [1046, 596] on span "Seguinte" at bounding box center [1023, 604] width 66 height 18
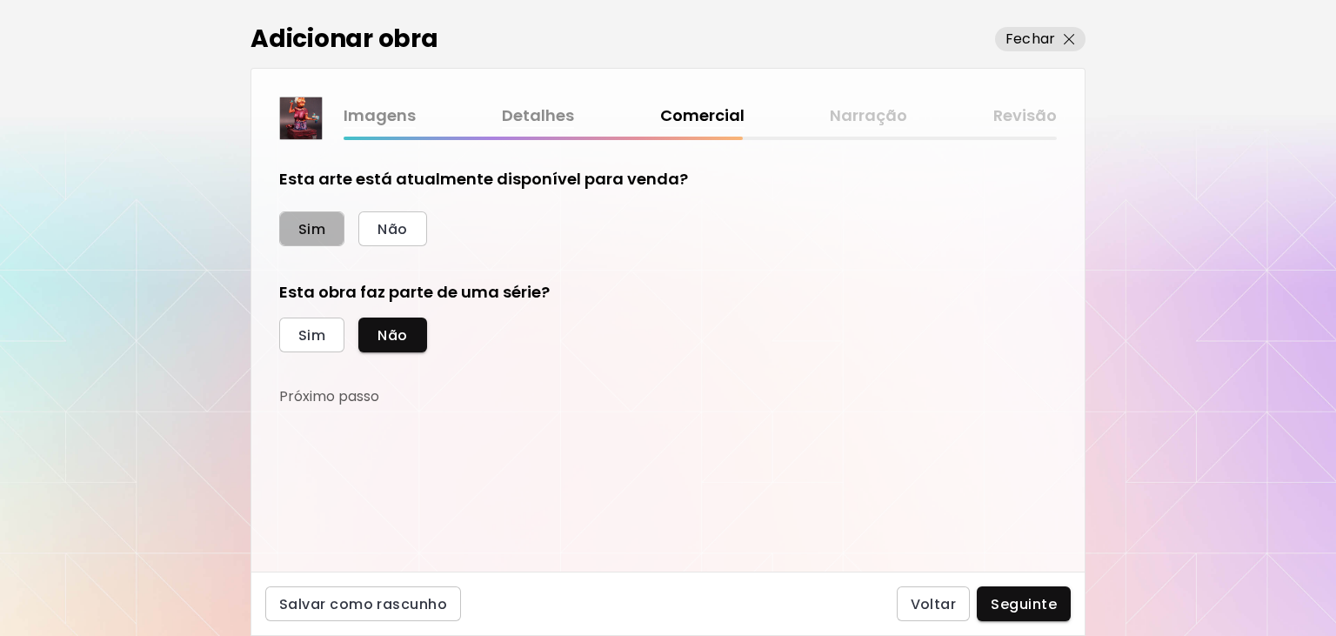
click at [313, 231] on span "Sim" at bounding box center [311, 229] width 27 height 18
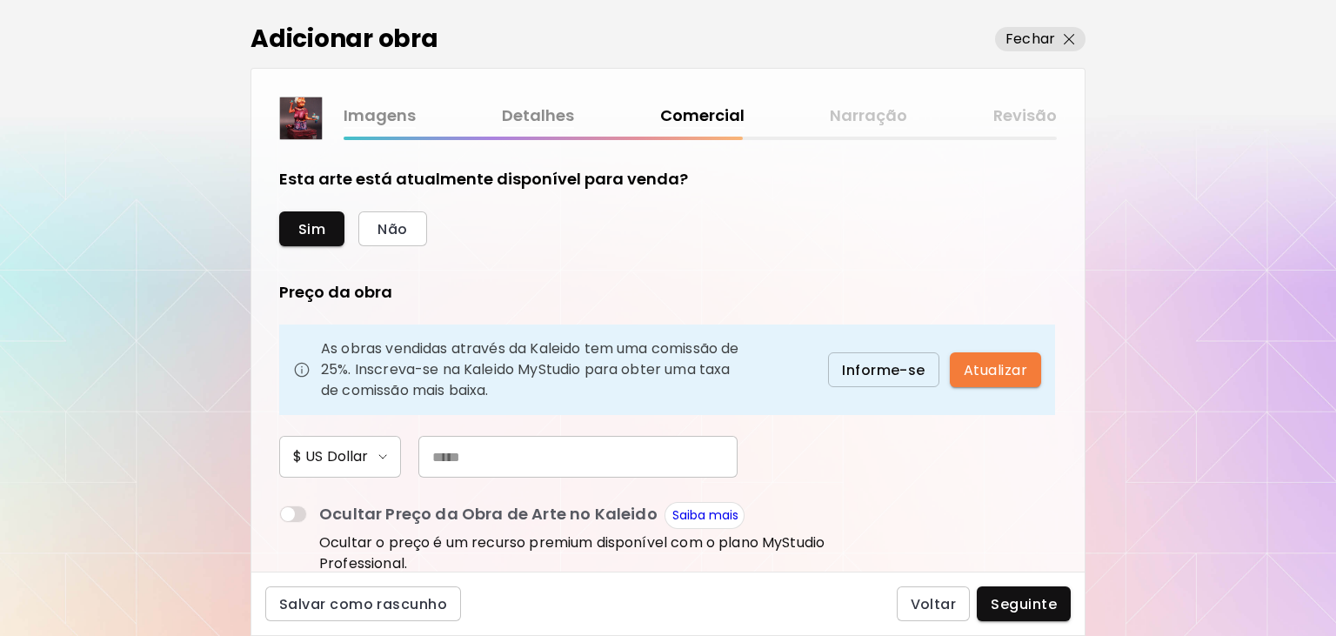
click at [445, 450] on input "text" at bounding box center [577, 457] width 319 height 42
type input "***"
click at [1036, 607] on span "Seguinte" at bounding box center [1023, 604] width 66 height 18
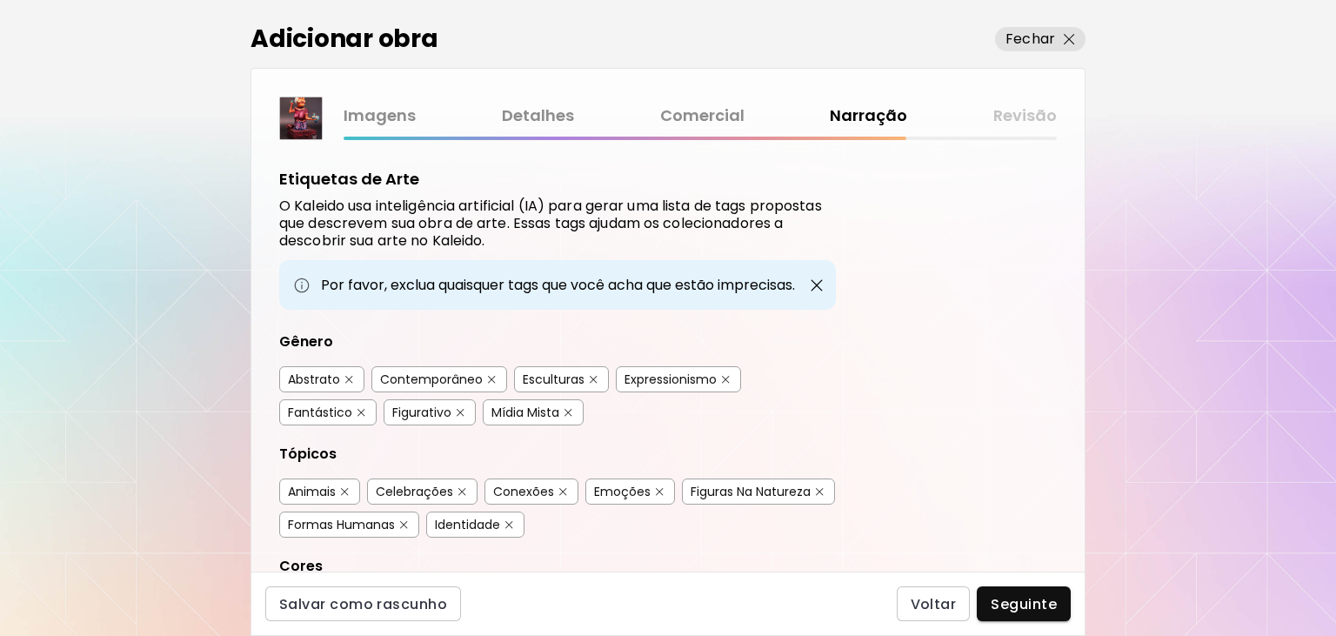
scroll to position [584, 0]
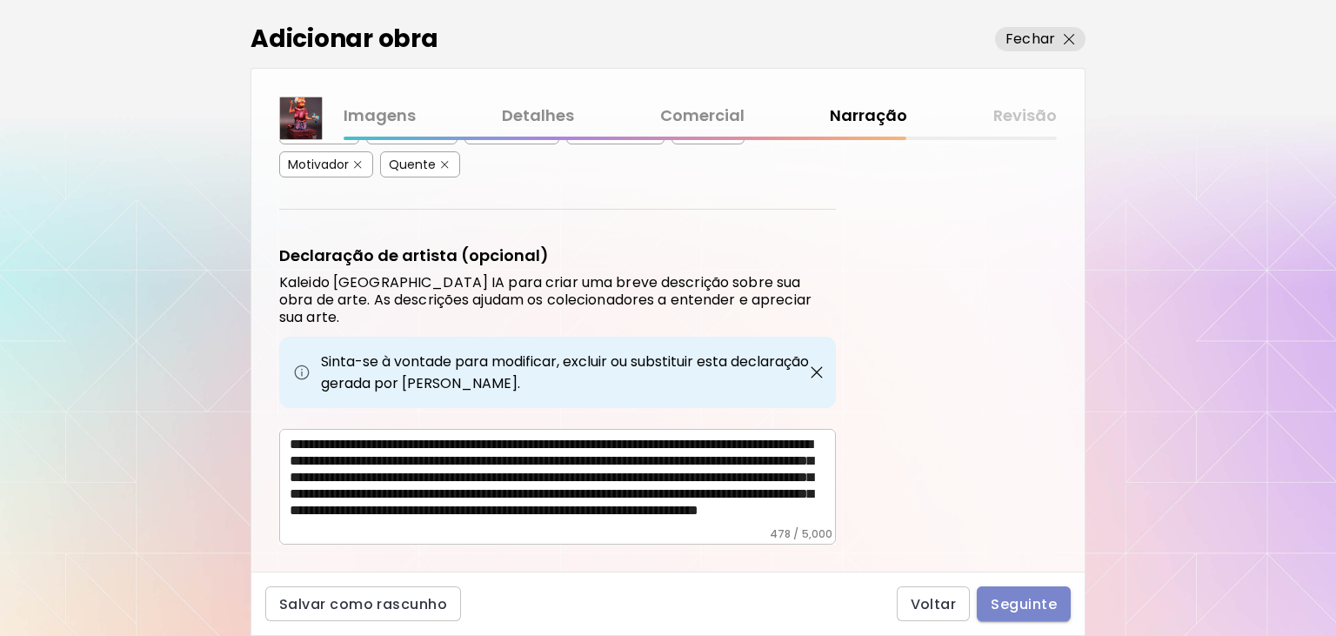
click at [1017, 610] on span "Seguinte" at bounding box center [1023, 604] width 66 height 18
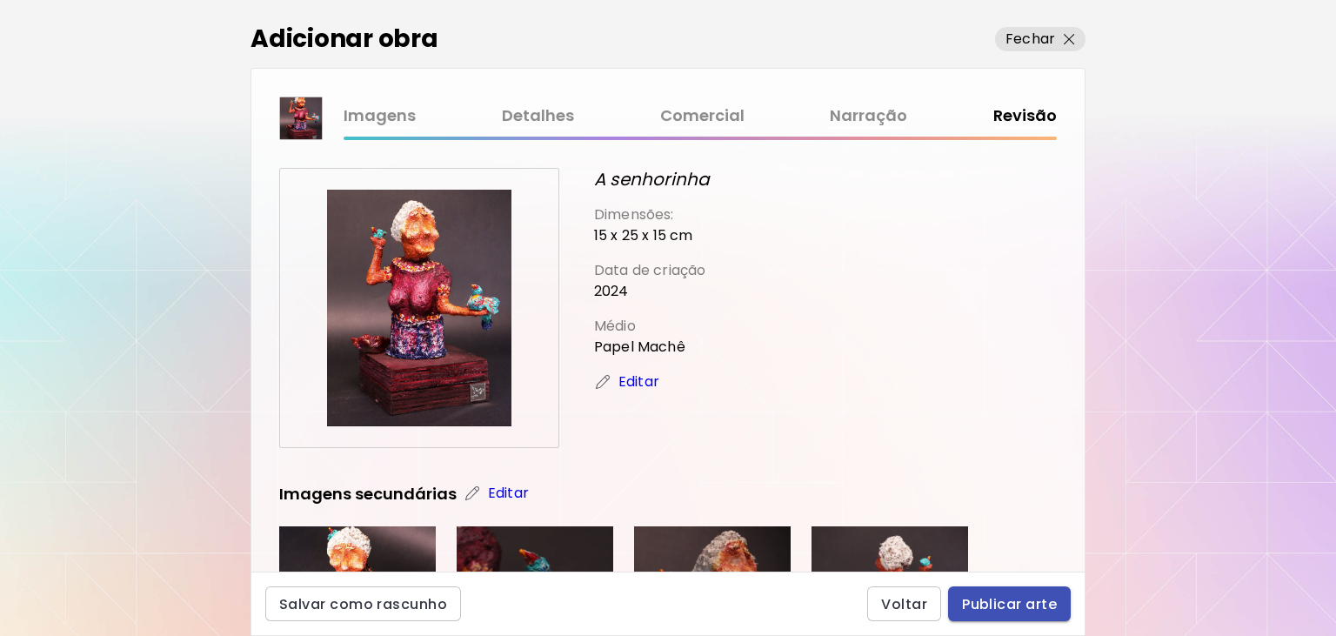
click at [1017, 610] on span "Publicar arte" at bounding box center [1009, 604] width 95 height 18
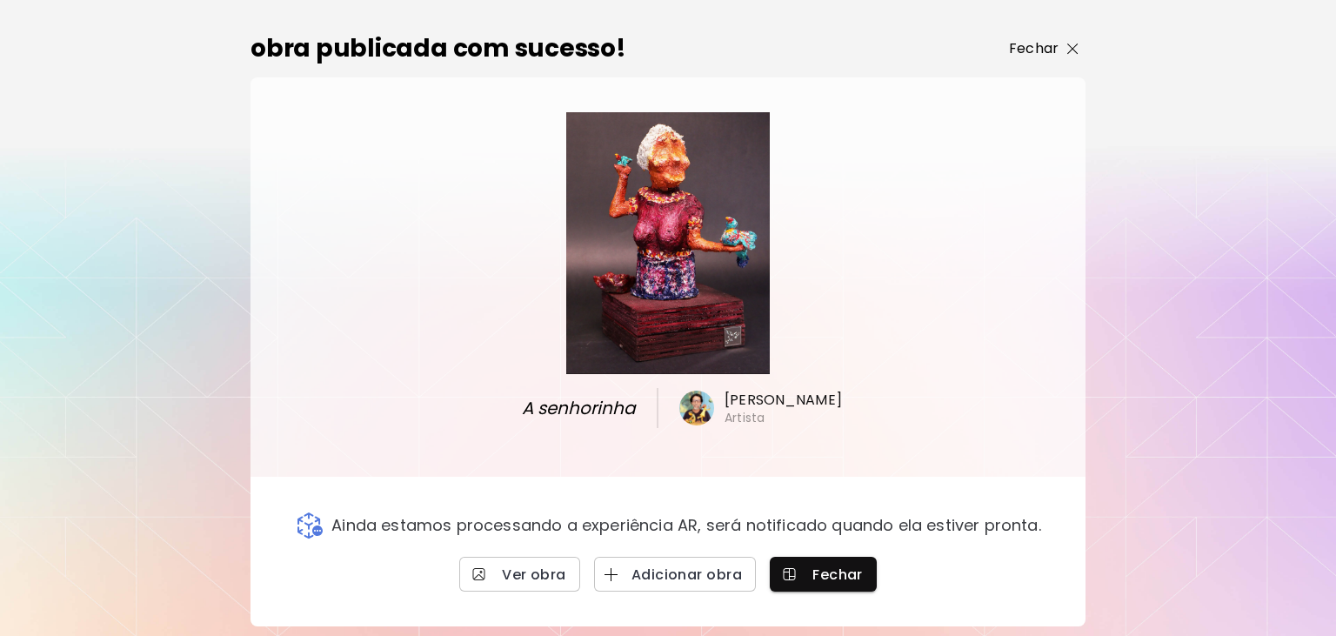
click at [1070, 55] on img "button" at bounding box center [1072, 48] width 11 height 11
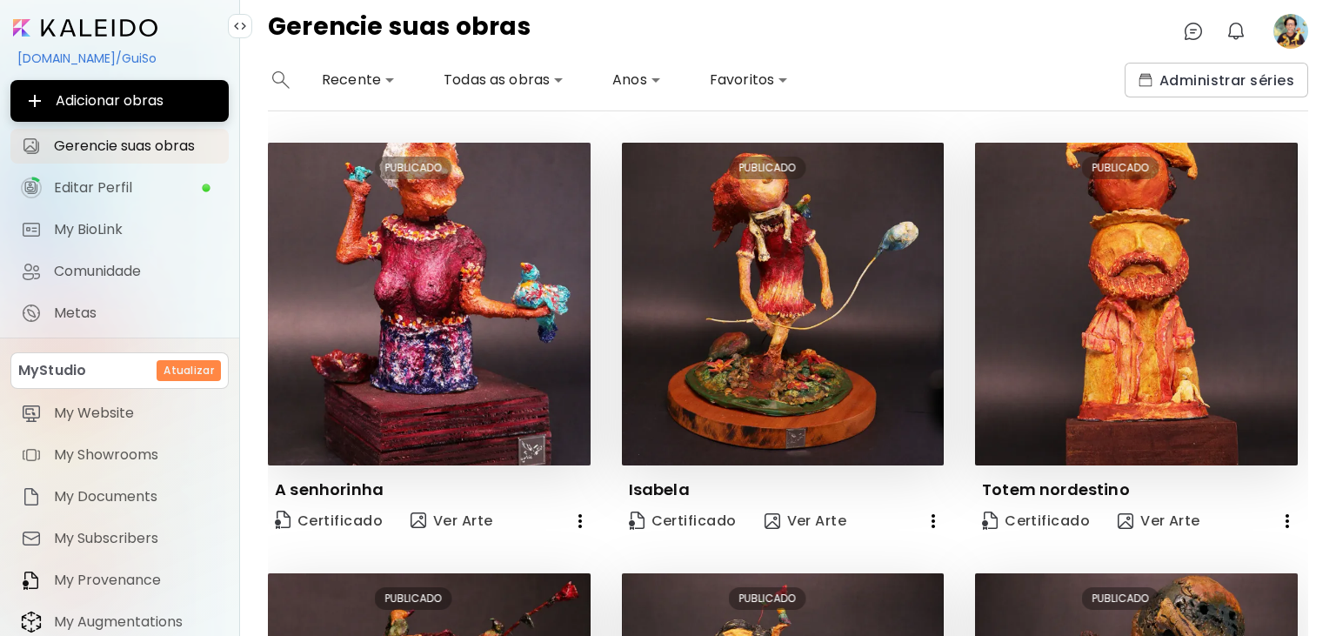
click at [1285, 33] on image at bounding box center [1290, 31] width 35 height 35
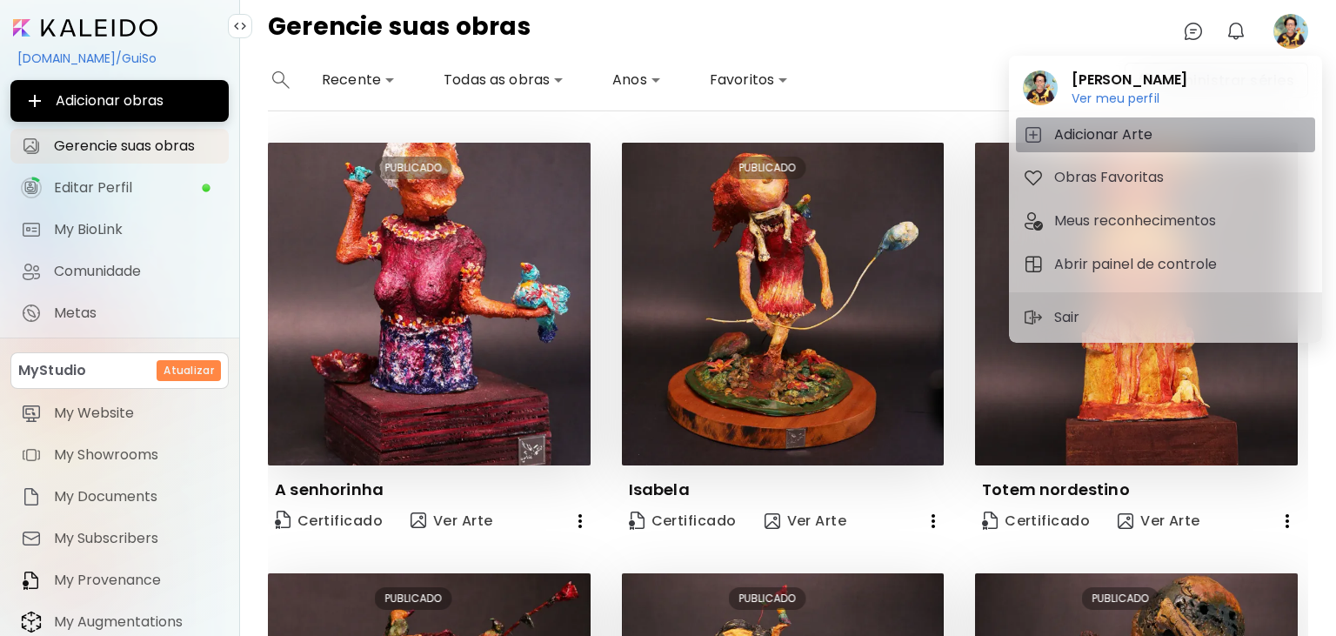
click at [1127, 139] on h5 "Adicionar Arte" at bounding box center [1105, 134] width 103 height 21
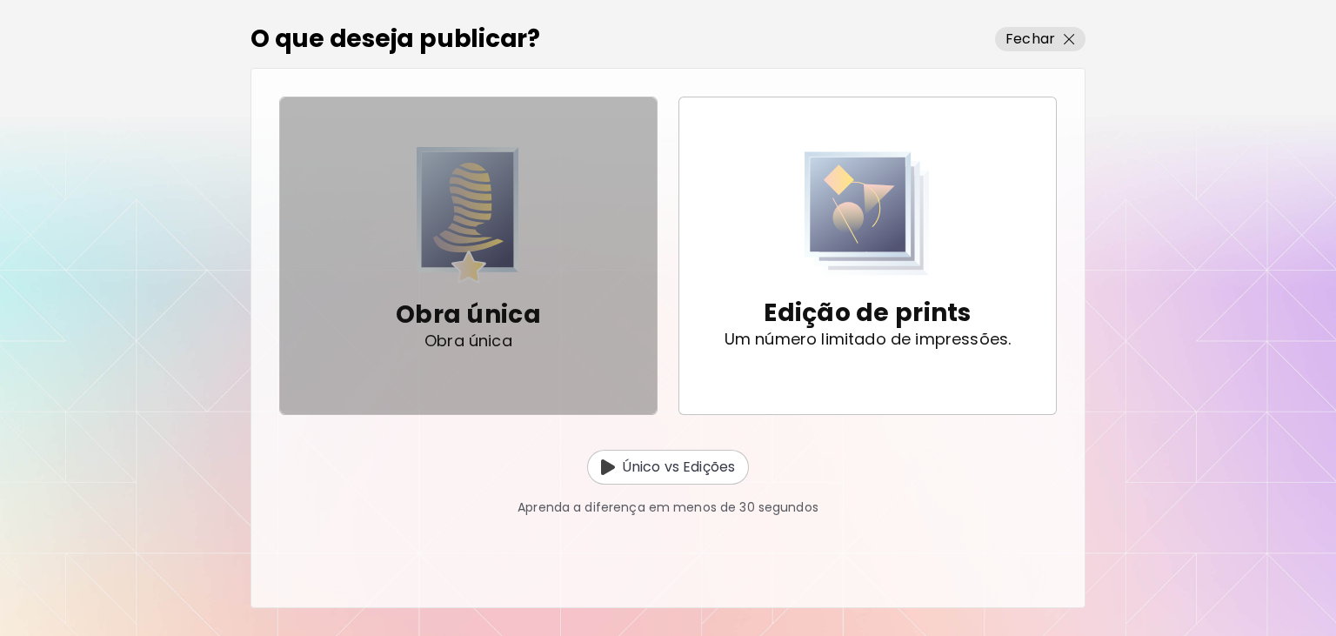
click at [505, 287] on div "Obra única Obra única" at bounding box center [468, 323] width 145 height 80
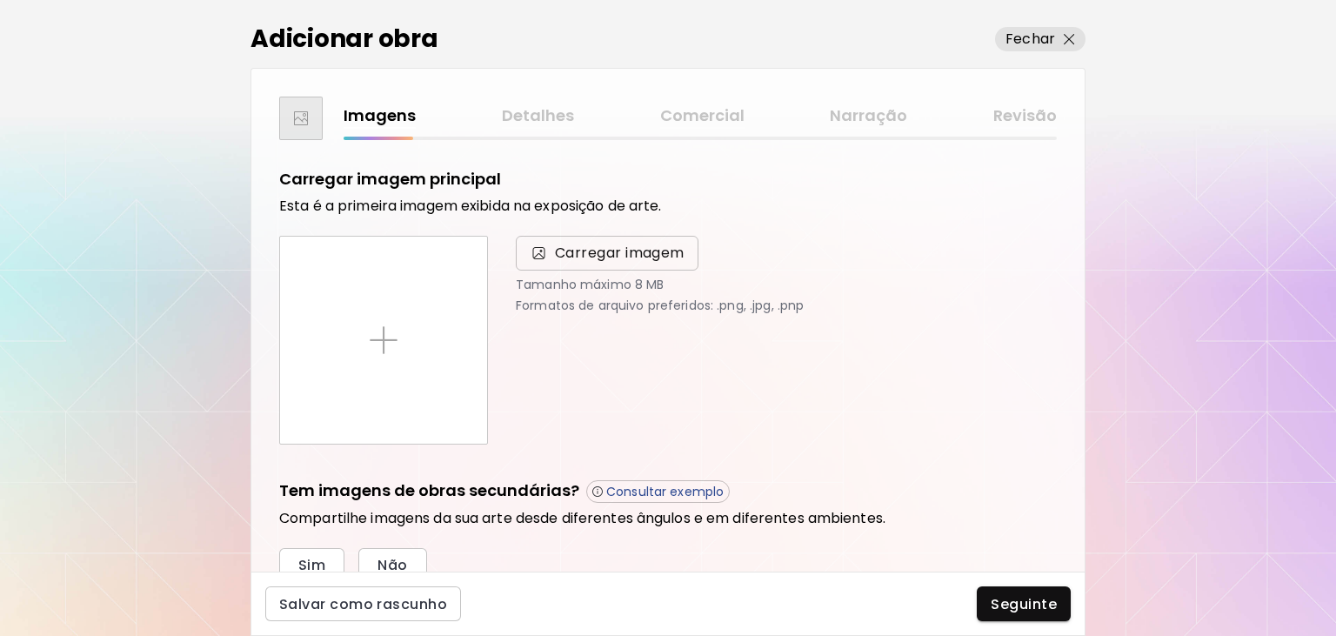
click at [586, 245] on span "Carregar imagem" at bounding box center [620, 253] width 130 height 21
click at [0, 0] on input "Carregar imagem" at bounding box center [0, 0] width 0 height 0
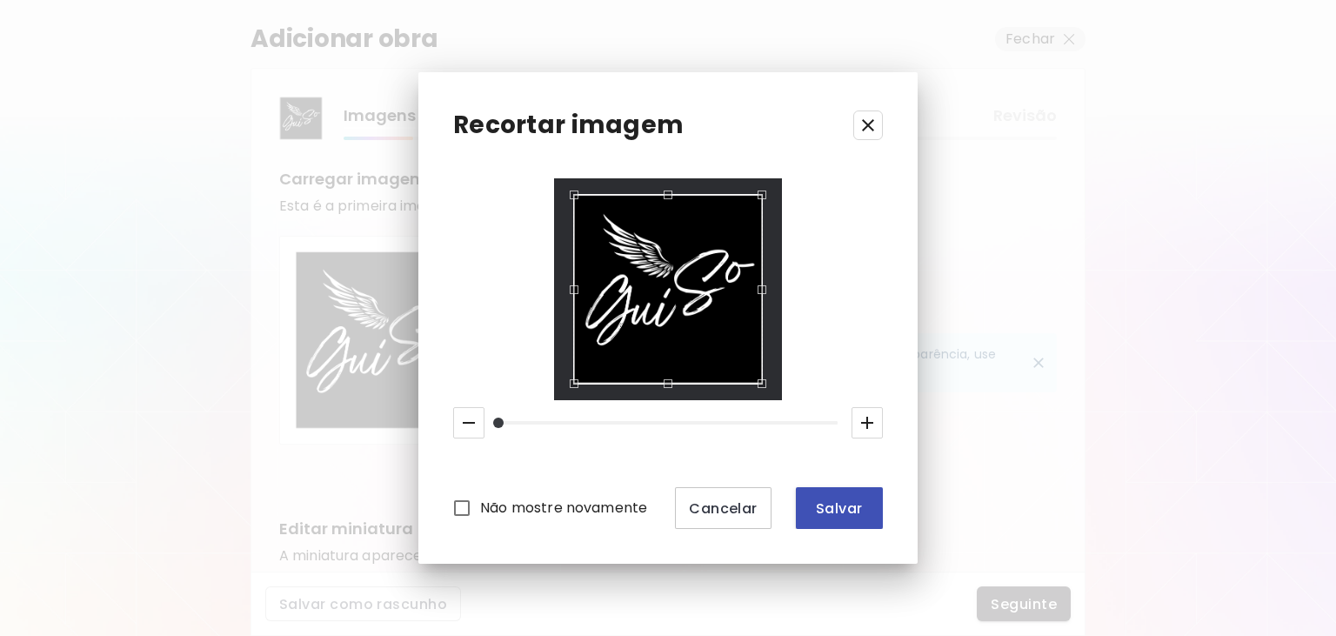
click at [842, 508] on span "Salvar" at bounding box center [839, 508] width 59 height 18
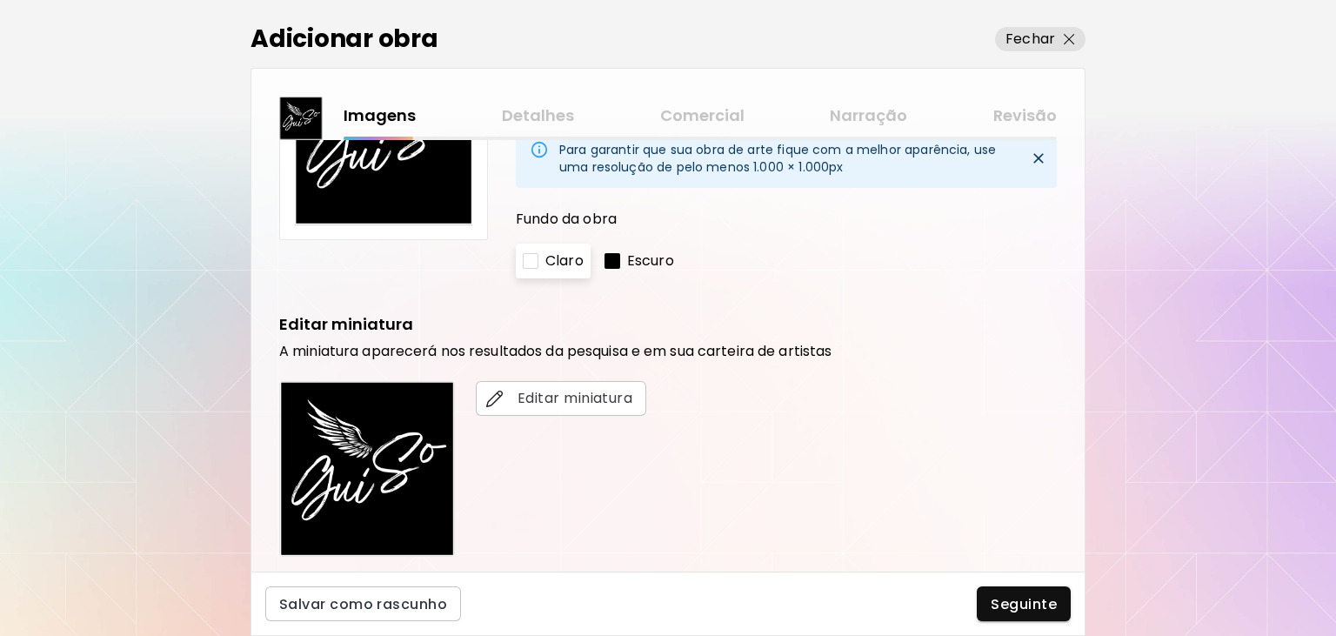
scroll to position [175, 0]
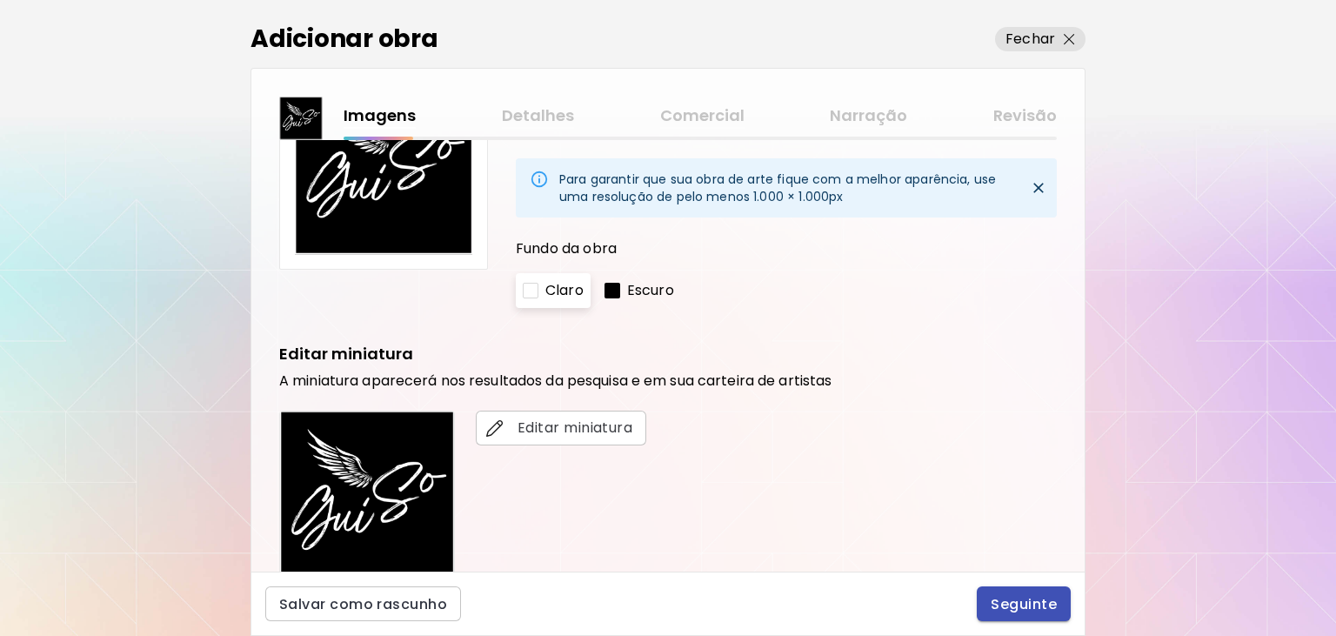
click at [1016, 609] on span "Seguinte" at bounding box center [1023, 604] width 66 height 18
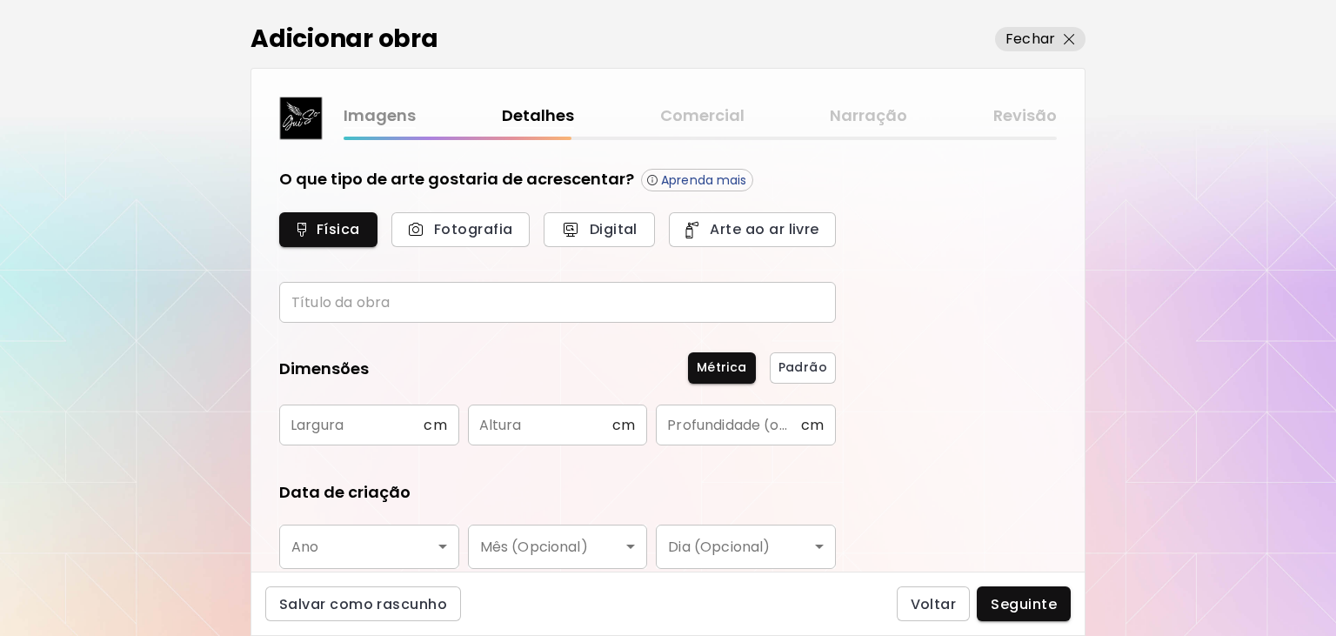
click at [492, 305] on input "text" at bounding box center [557, 302] width 556 height 41
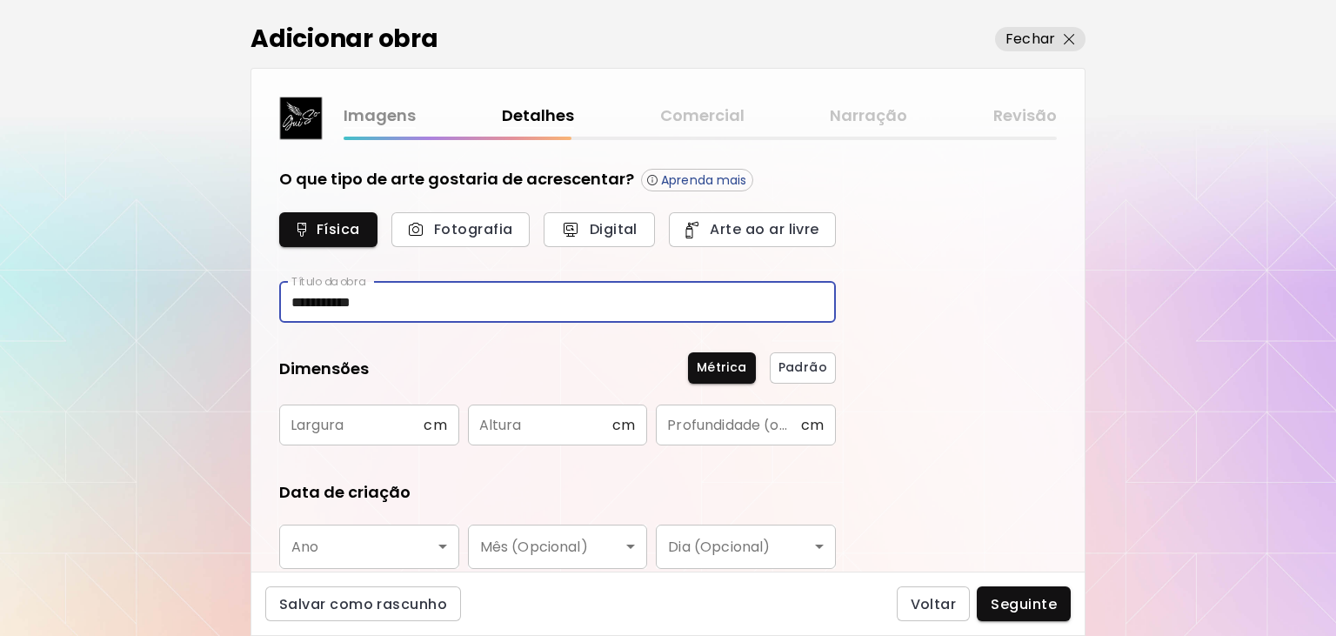
scroll to position [117, 0]
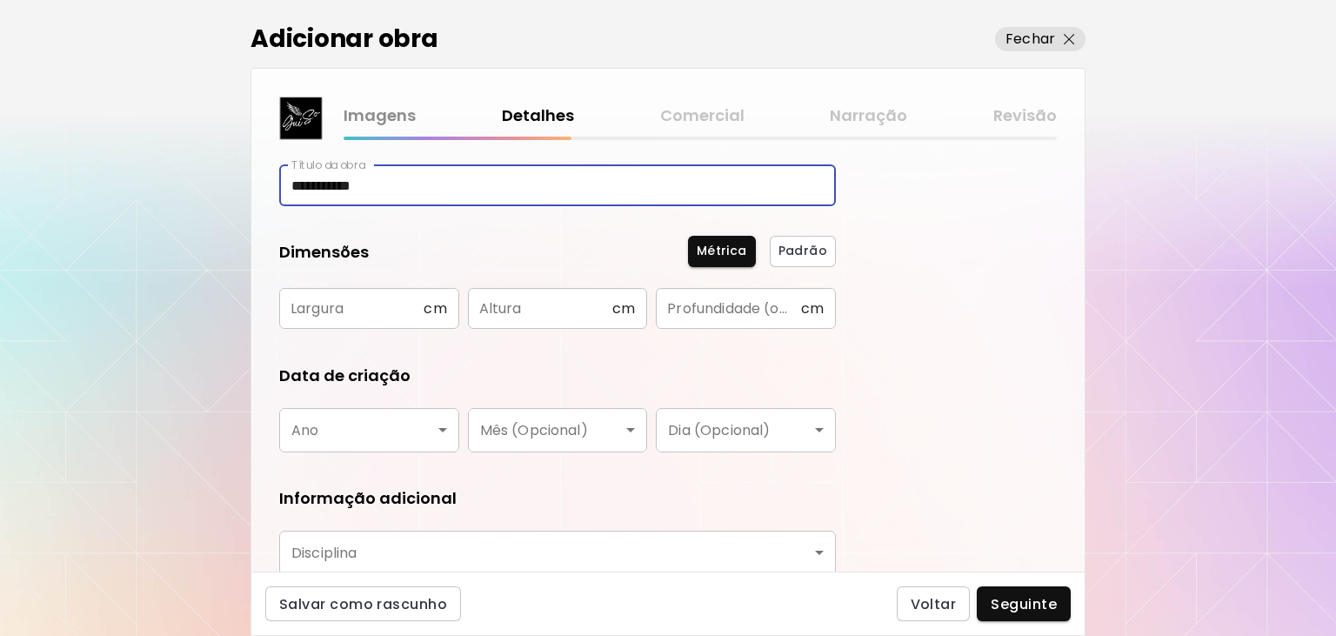
type input "**********"
